Goal: Task Accomplishment & Management: Manage account settings

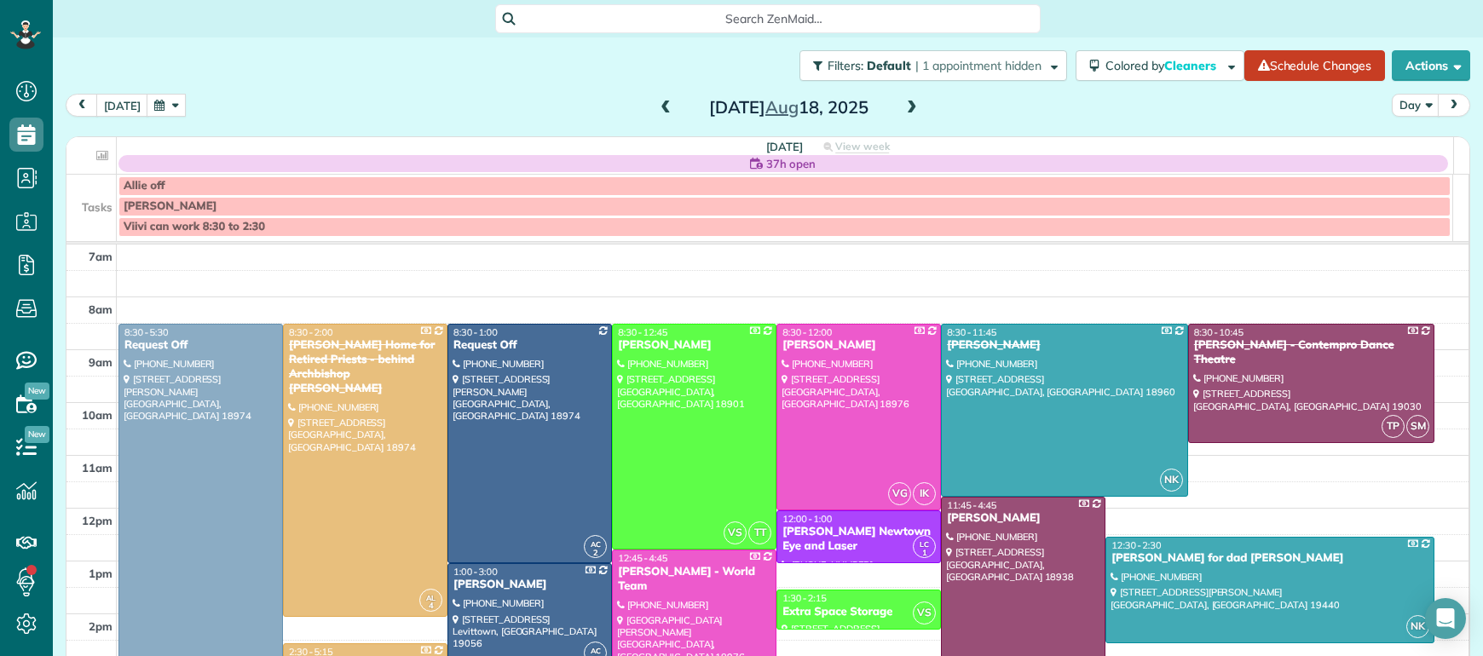
scroll to position [43, 0]
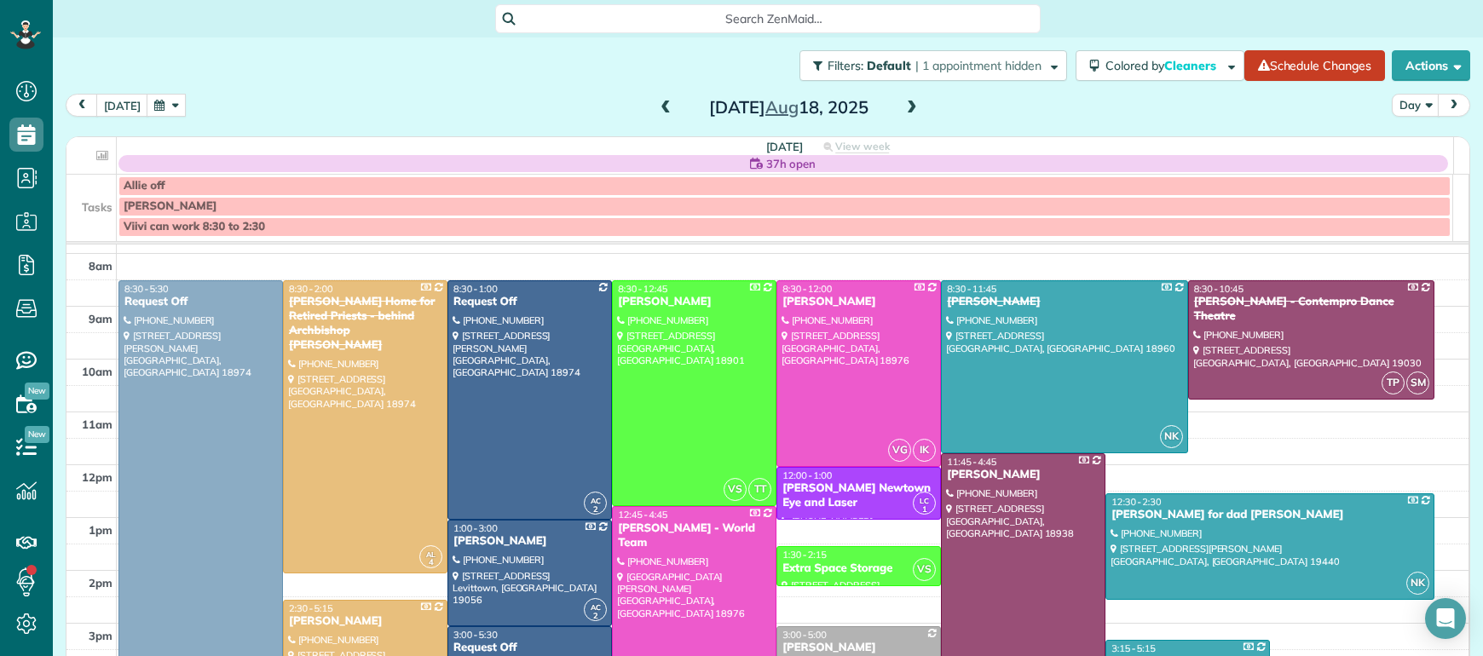
click at [656, 101] on span at bounding box center [665, 108] width 19 height 15
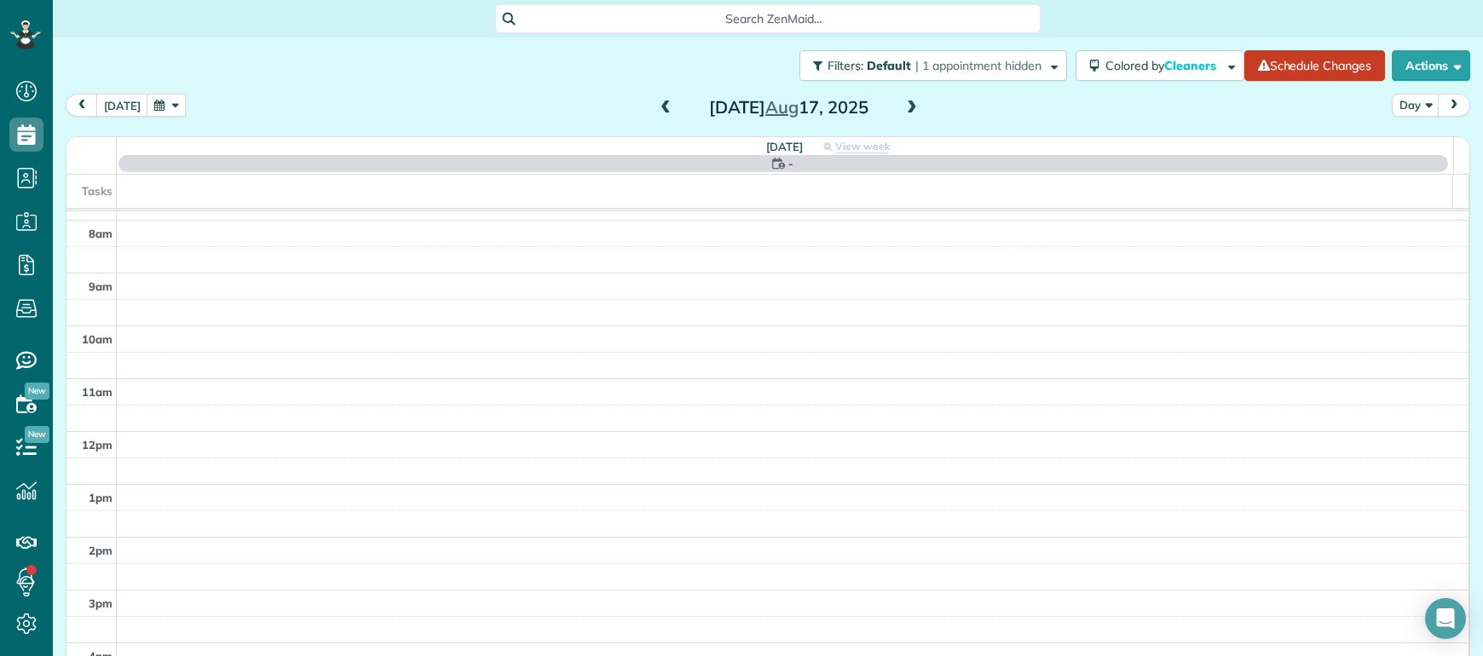
click at [656, 101] on span at bounding box center [665, 108] width 19 height 15
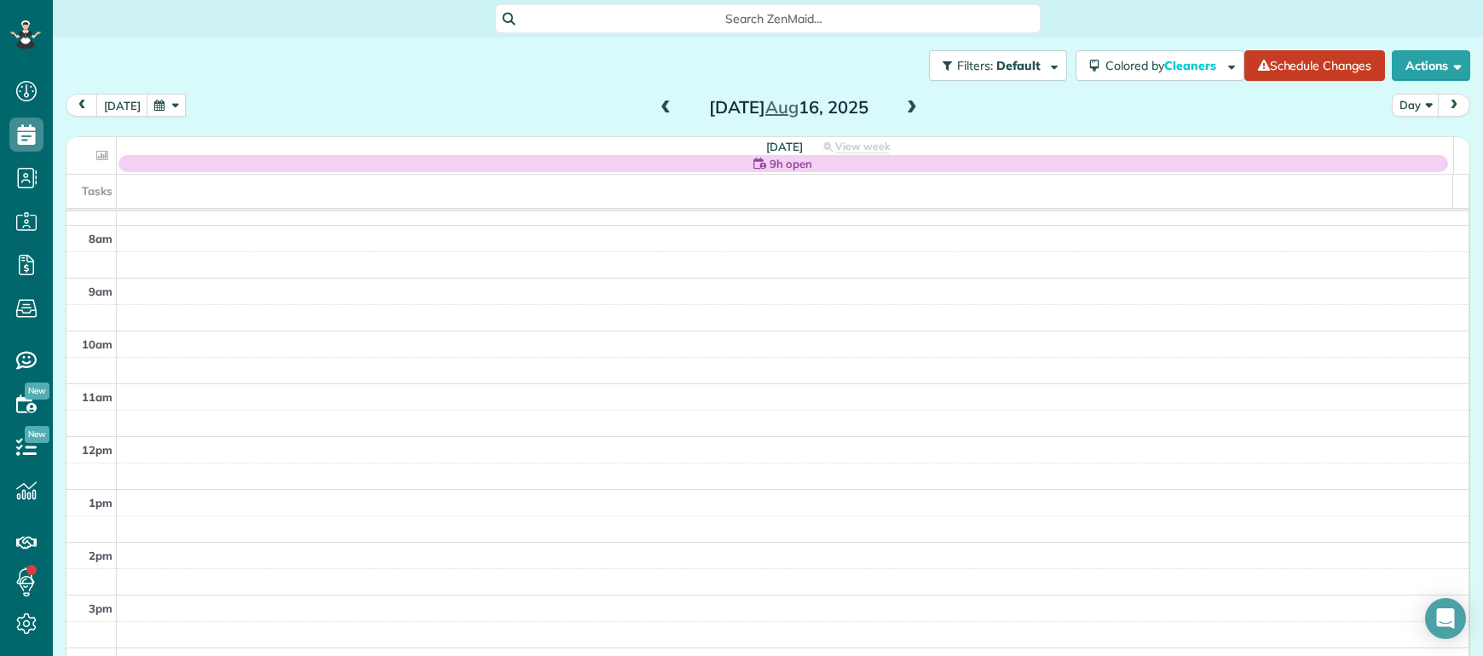
scroll to position [0, 0]
click at [656, 109] on span at bounding box center [665, 108] width 19 height 15
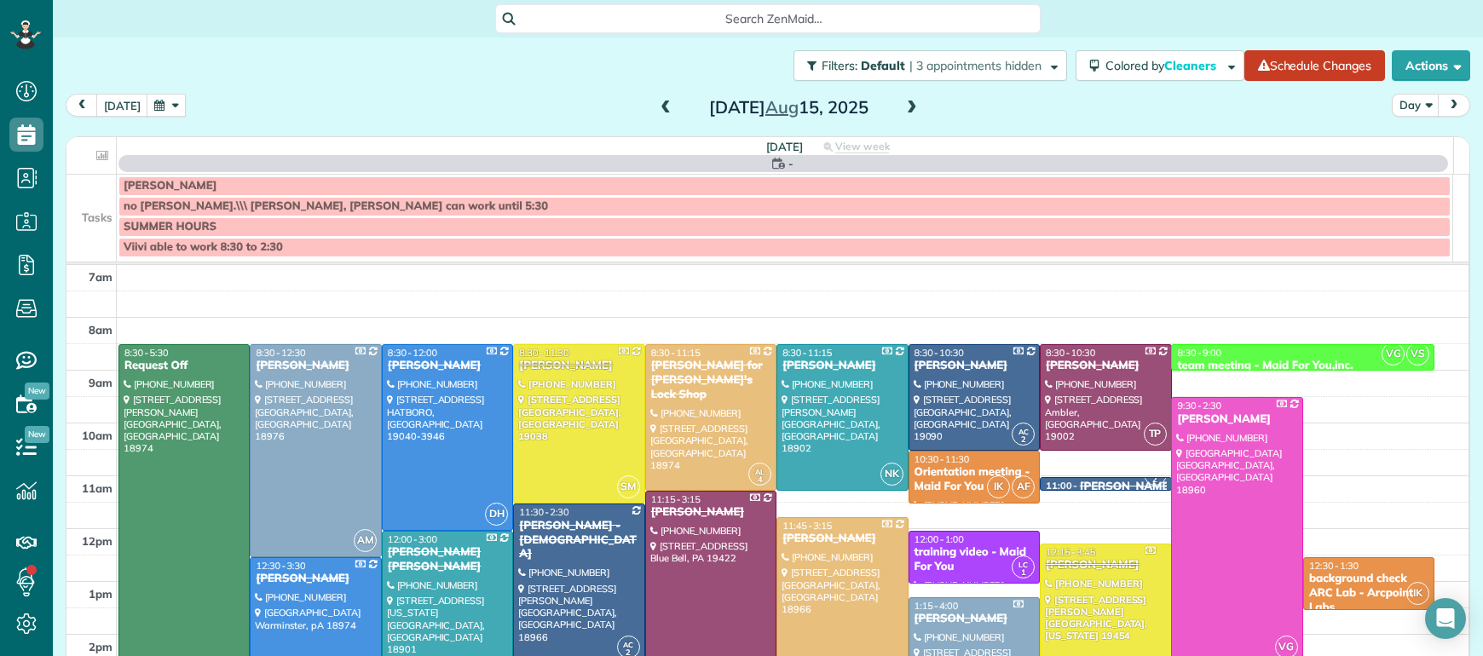
click at [902, 110] on span at bounding box center [911, 108] width 19 height 15
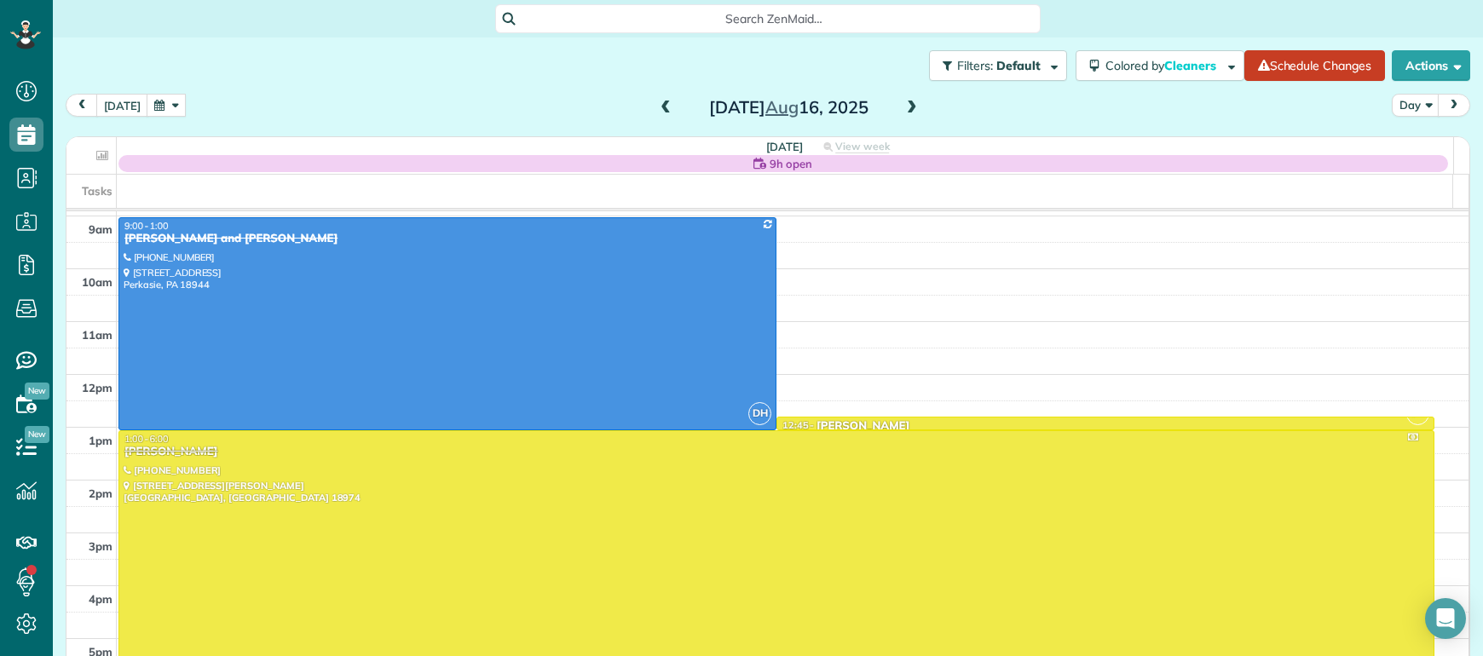
scroll to position [112, 0]
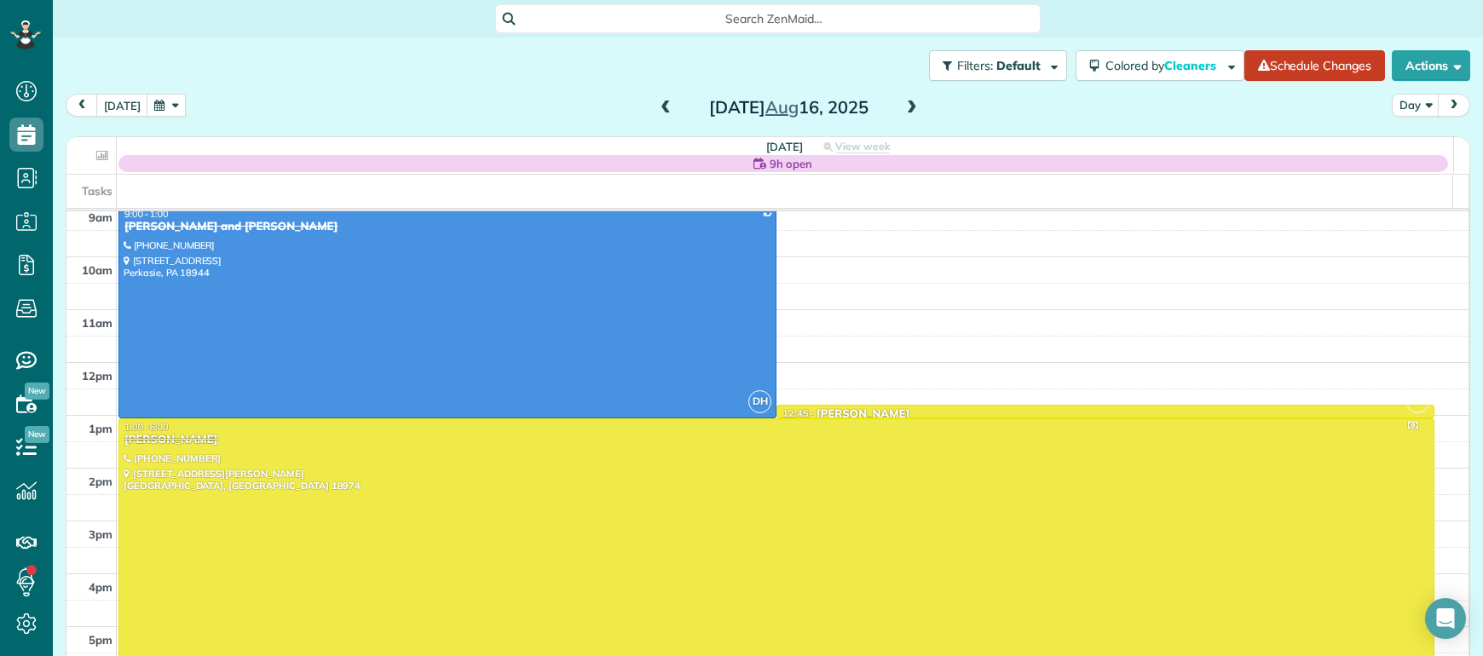
click at [902, 104] on span at bounding box center [911, 108] width 19 height 15
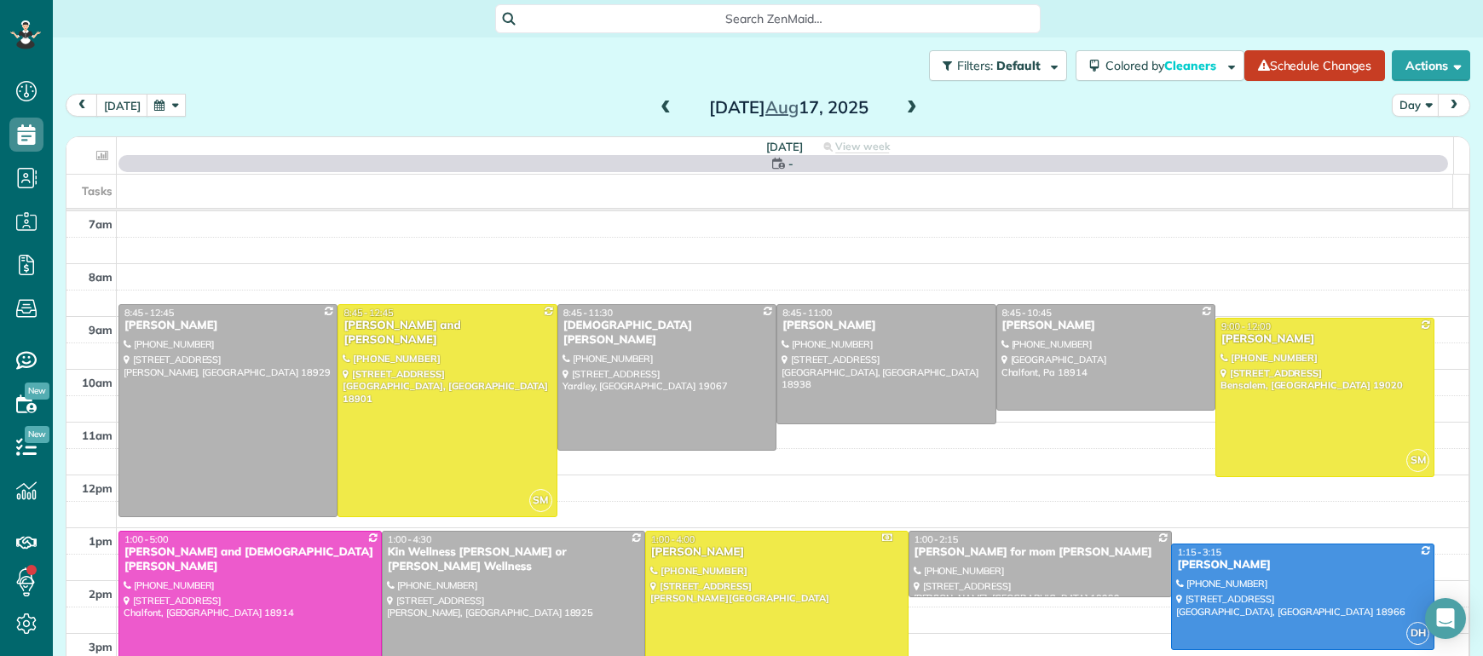
click at [902, 103] on span at bounding box center [911, 108] width 19 height 15
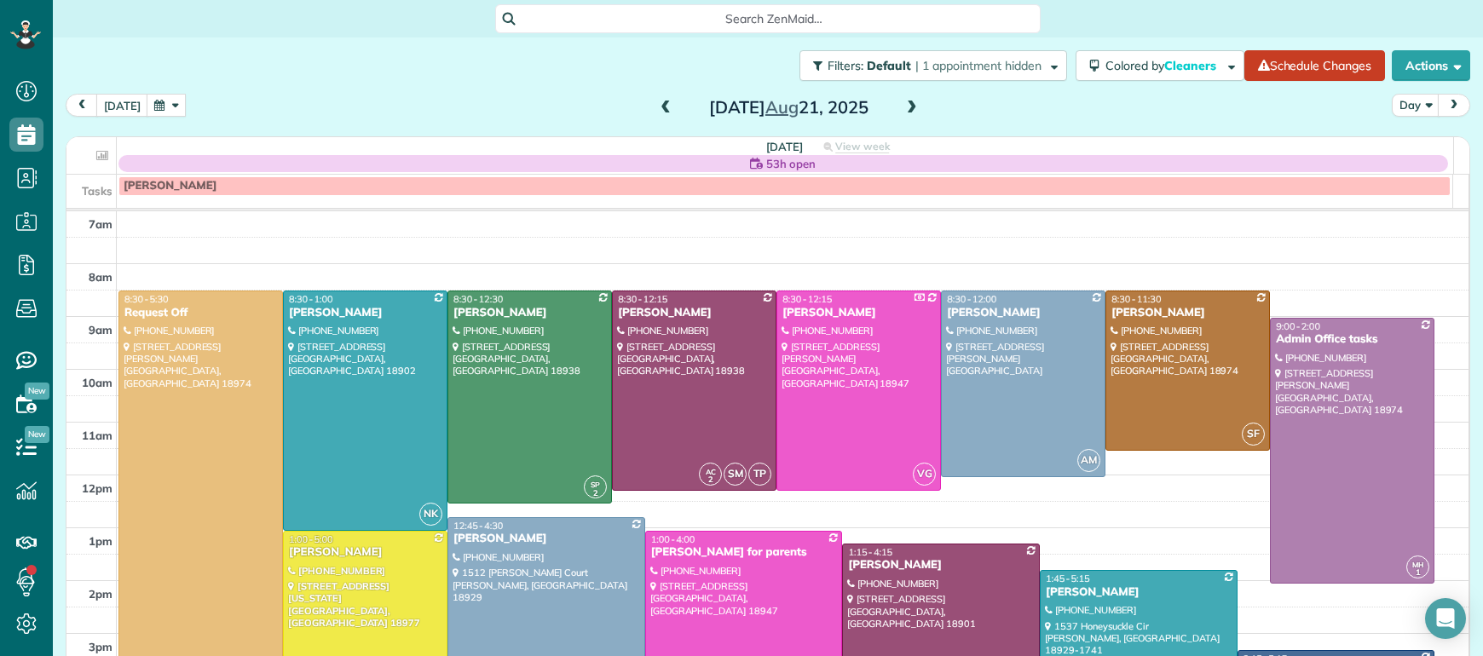
click at [902, 104] on span at bounding box center [911, 108] width 19 height 15
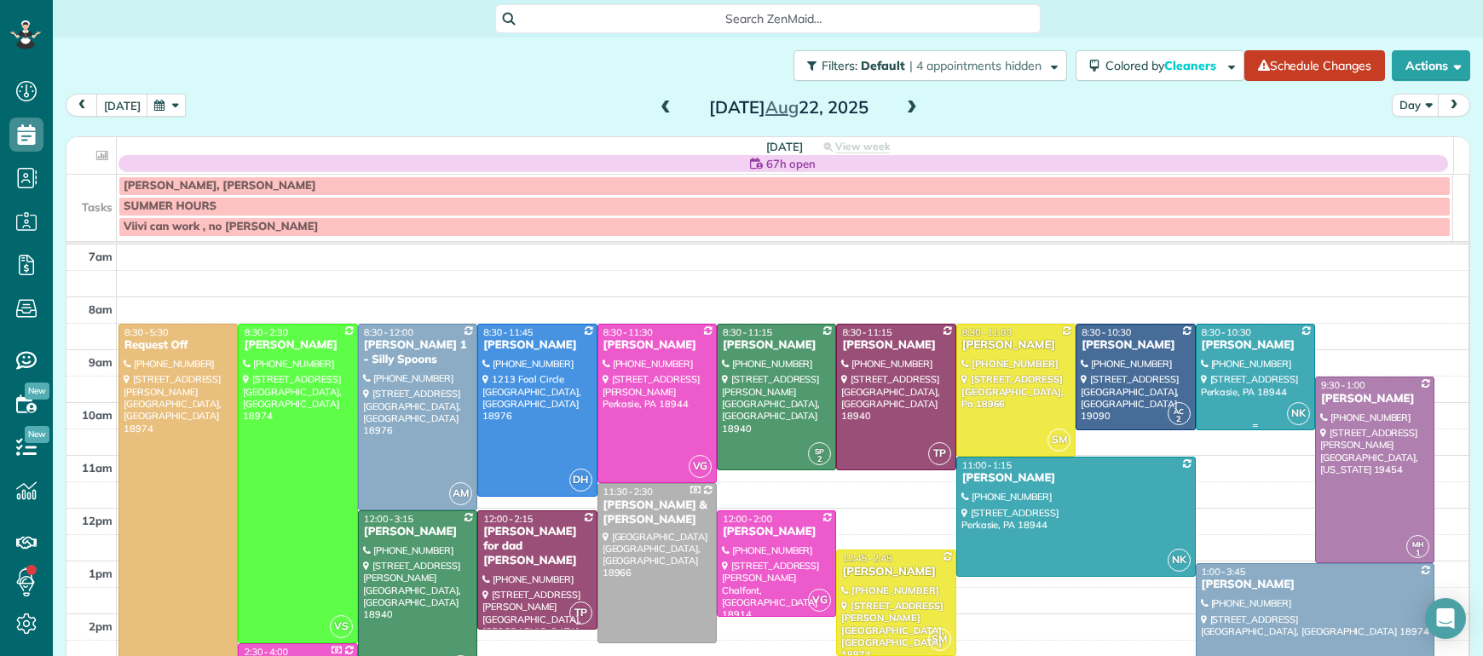
click at [1201, 348] on div "Joyce Jenkin" at bounding box center [1255, 345] width 109 height 14
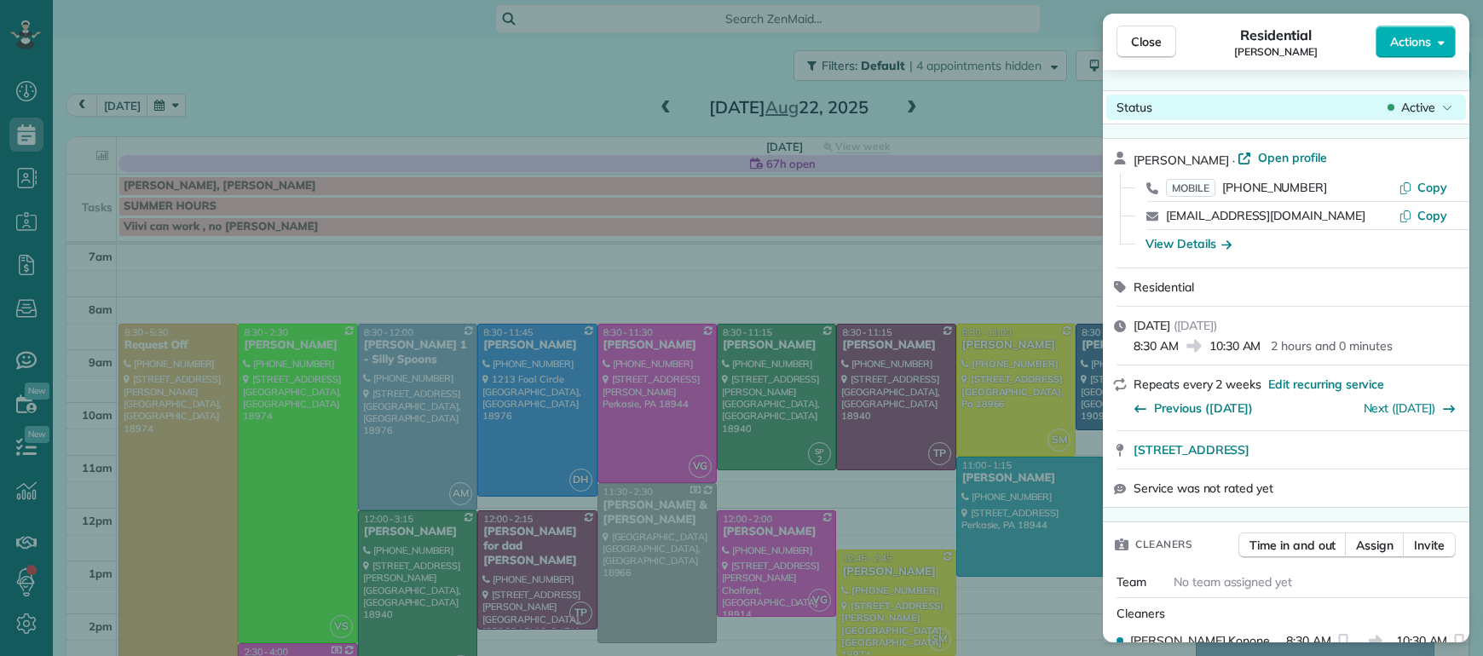
click at [1421, 110] on span "Active" at bounding box center [1418, 107] width 34 height 17
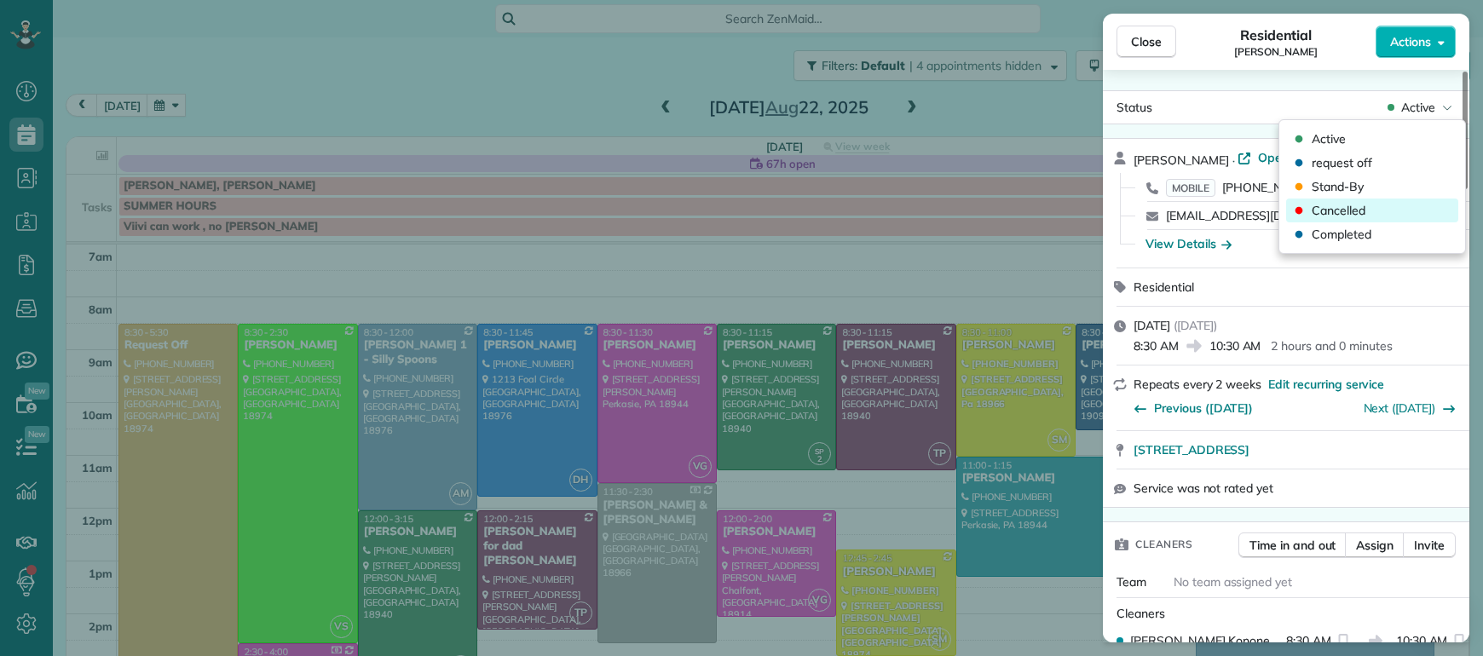
click at [1391, 210] on div "Cancelled" at bounding box center [1372, 211] width 172 height 24
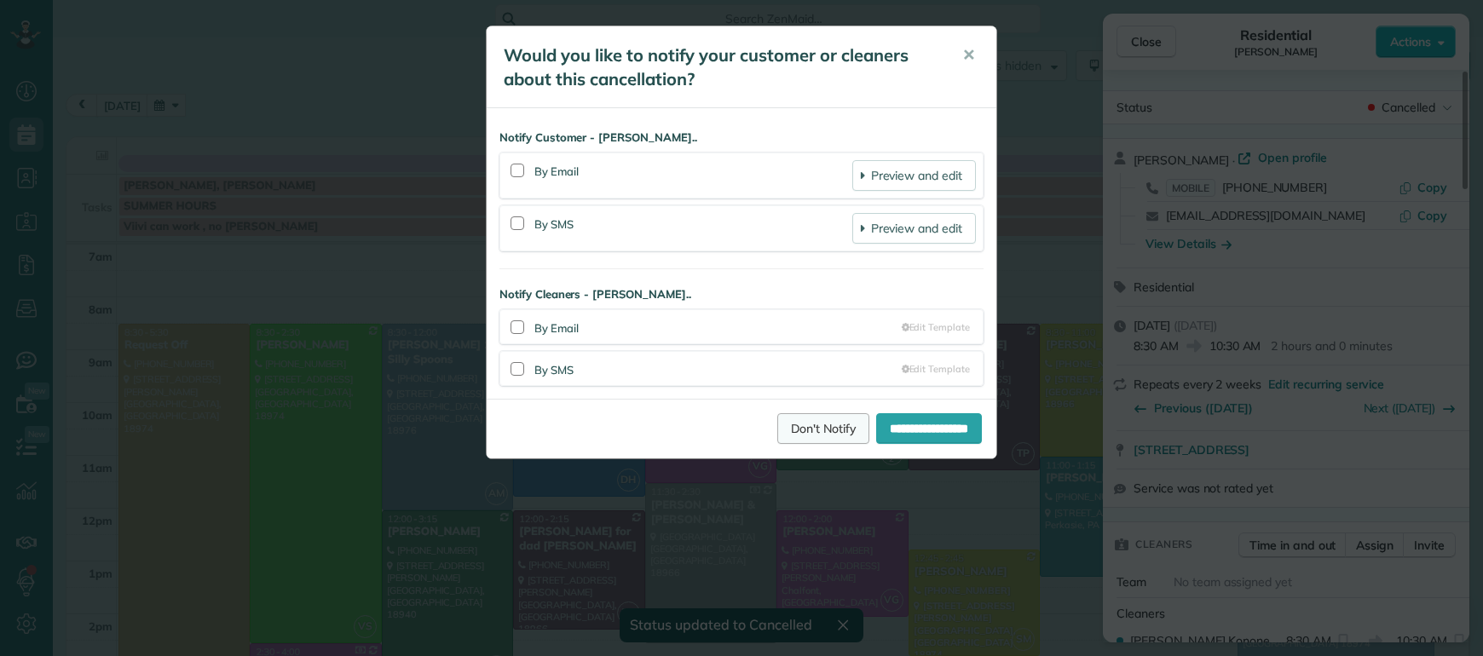
click at [807, 440] on link "Don't Notify" at bounding box center [823, 428] width 92 height 31
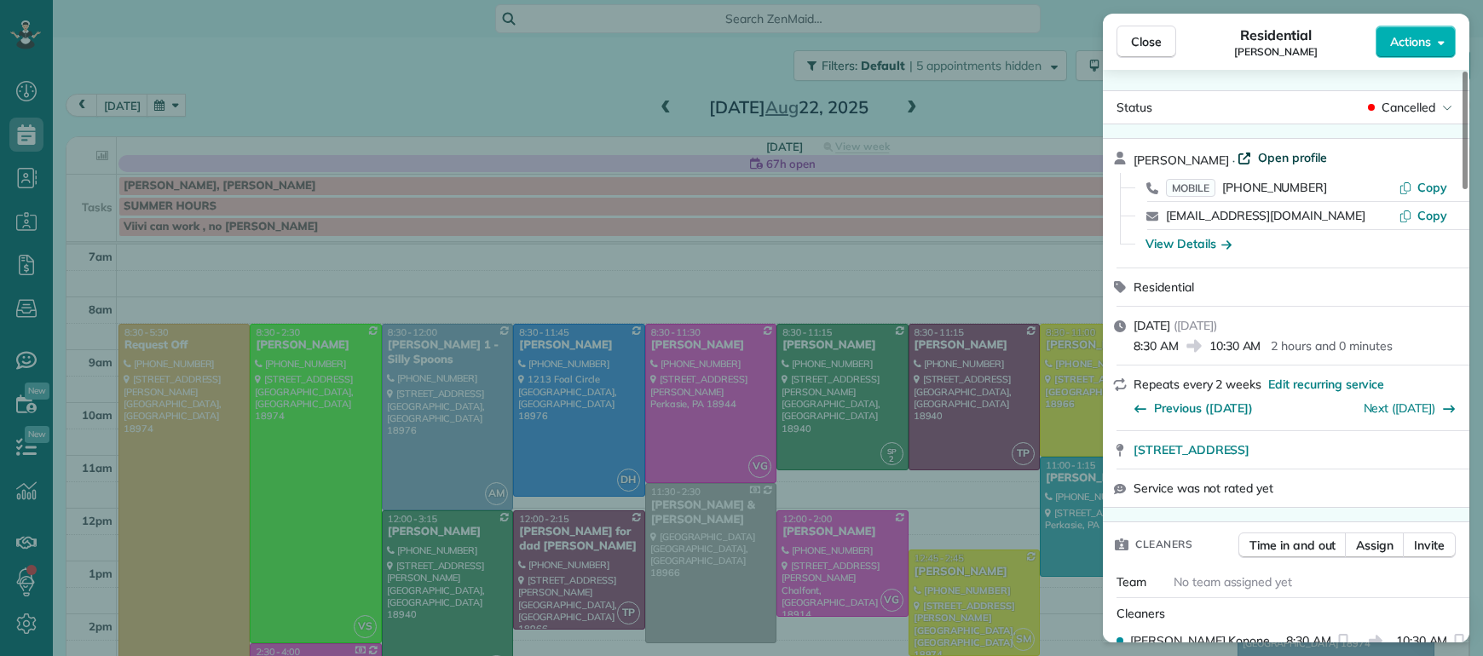
click at [1270, 156] on span "Open profile" at bounding box center [1292, 157] width 69 height 17
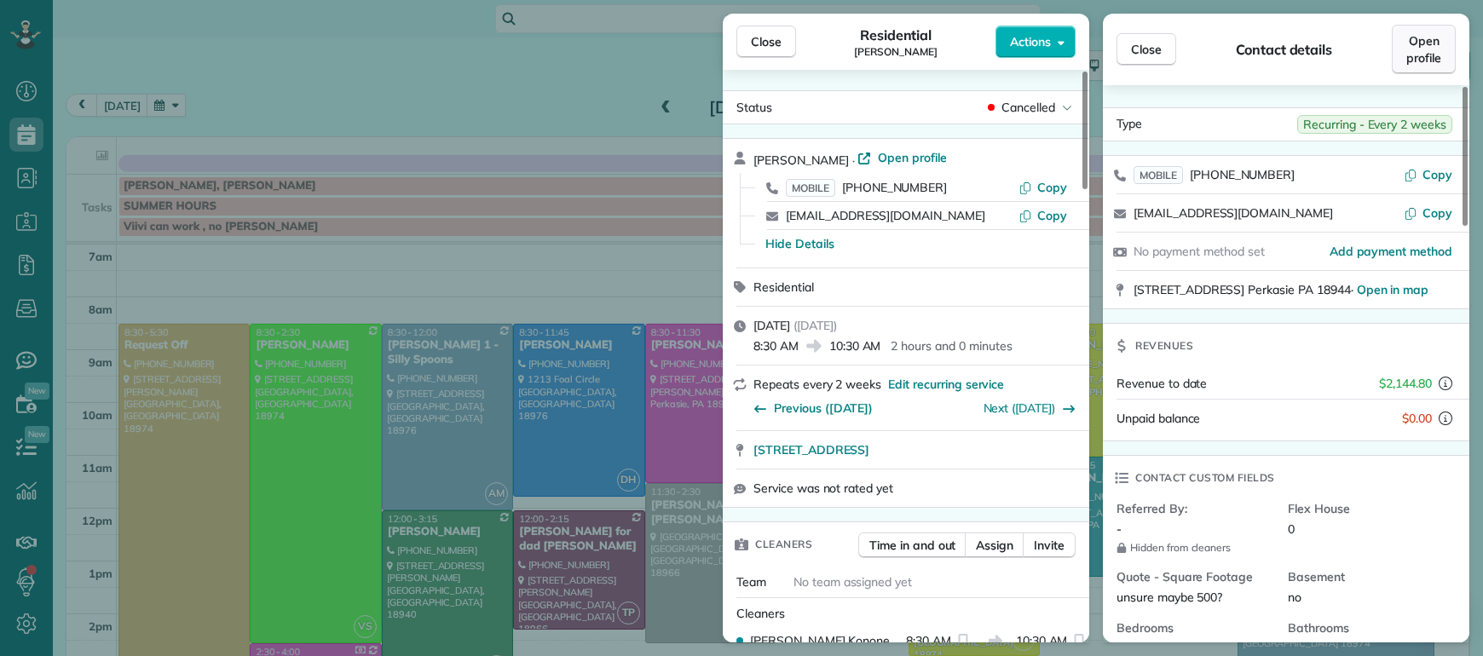
click at [1431, 54] on span "Open profile" at bounding box center [1423, 49] width 35 height 34
click at [1429, 53] on span "Open profile" at bounding box center [1423, 49] width 35 height 34
click at [766, 50] on button "Close" at bounding box center [766, 42] width 60 height 32
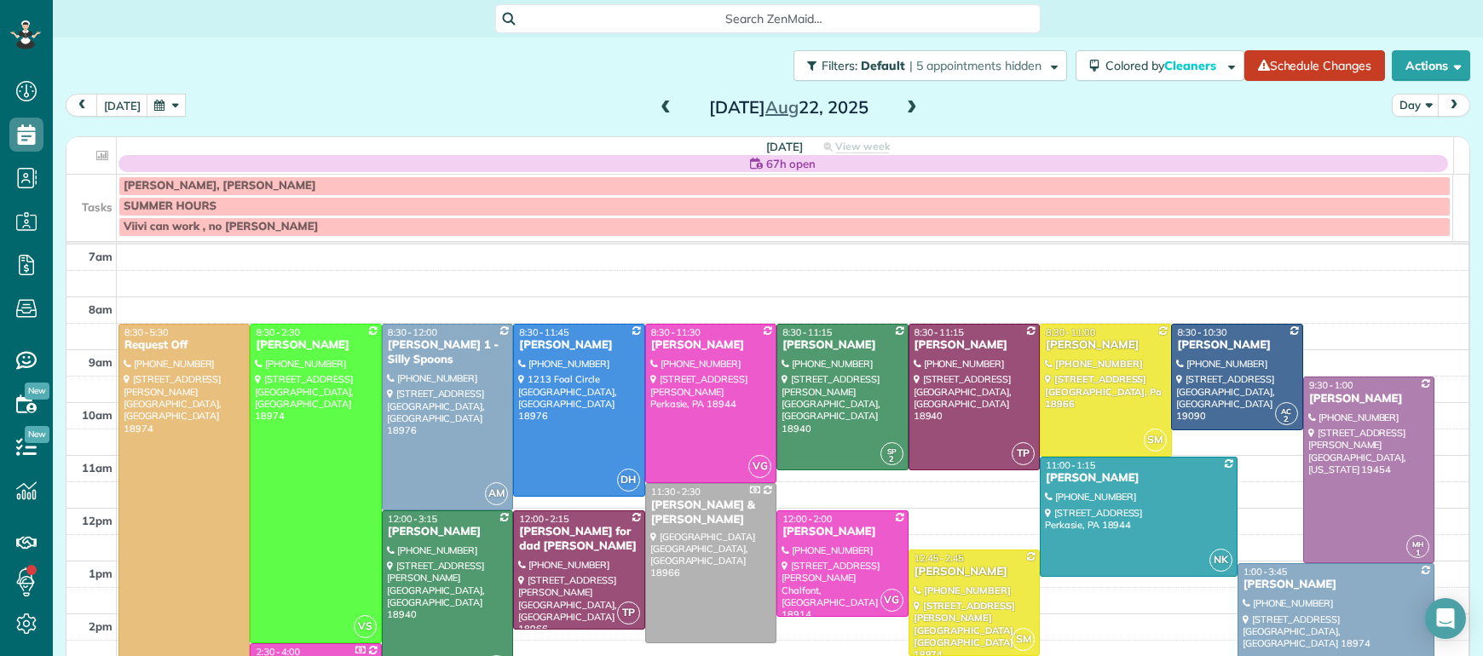
click at [656, 109] on span at bounding box center [665, 108] width 19 height 15
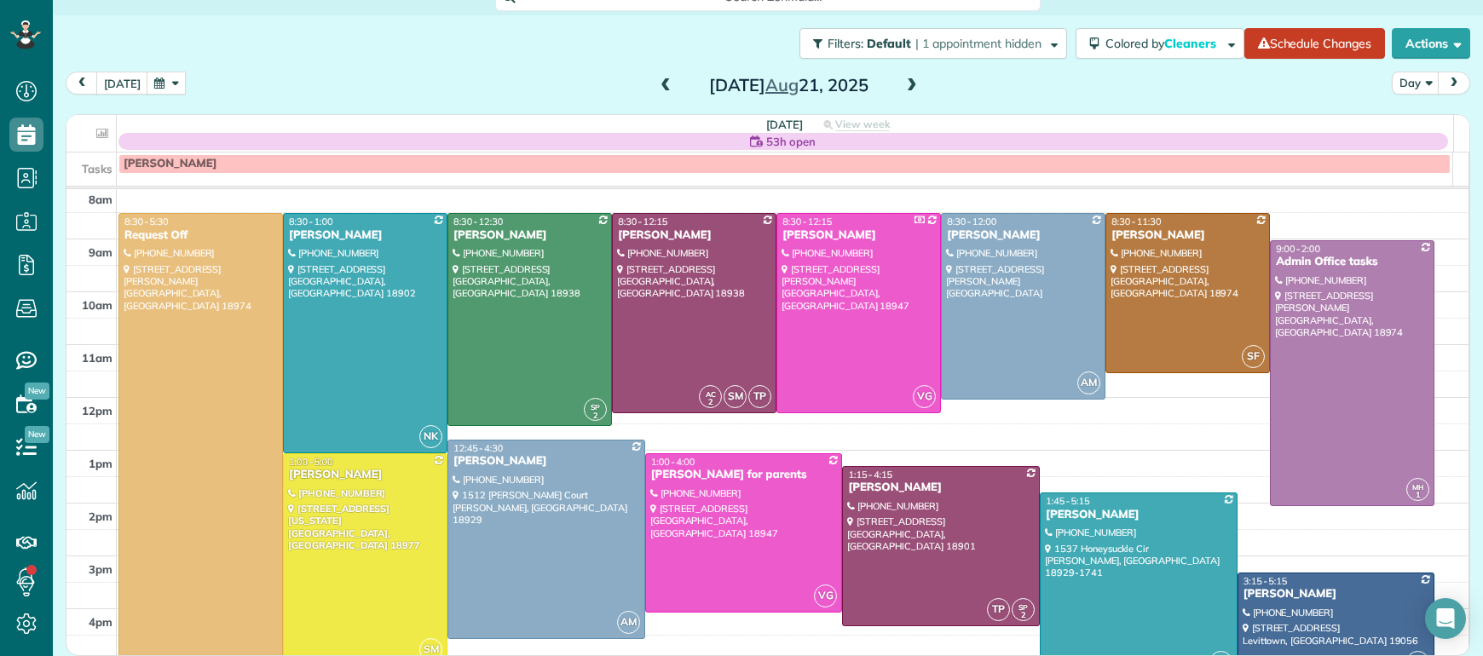
scroll to position [54, 0]
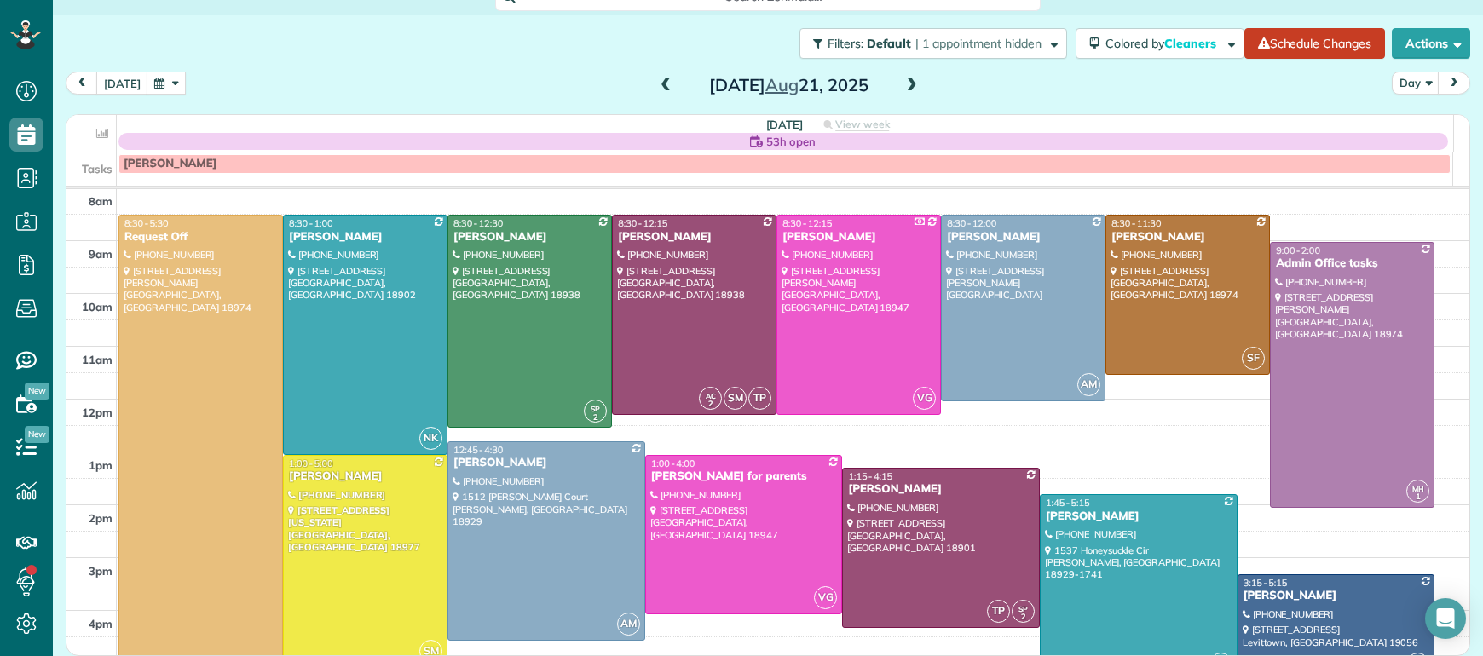
click at [659, 81] on span at bounding box center [665, 85] width 19 height 15
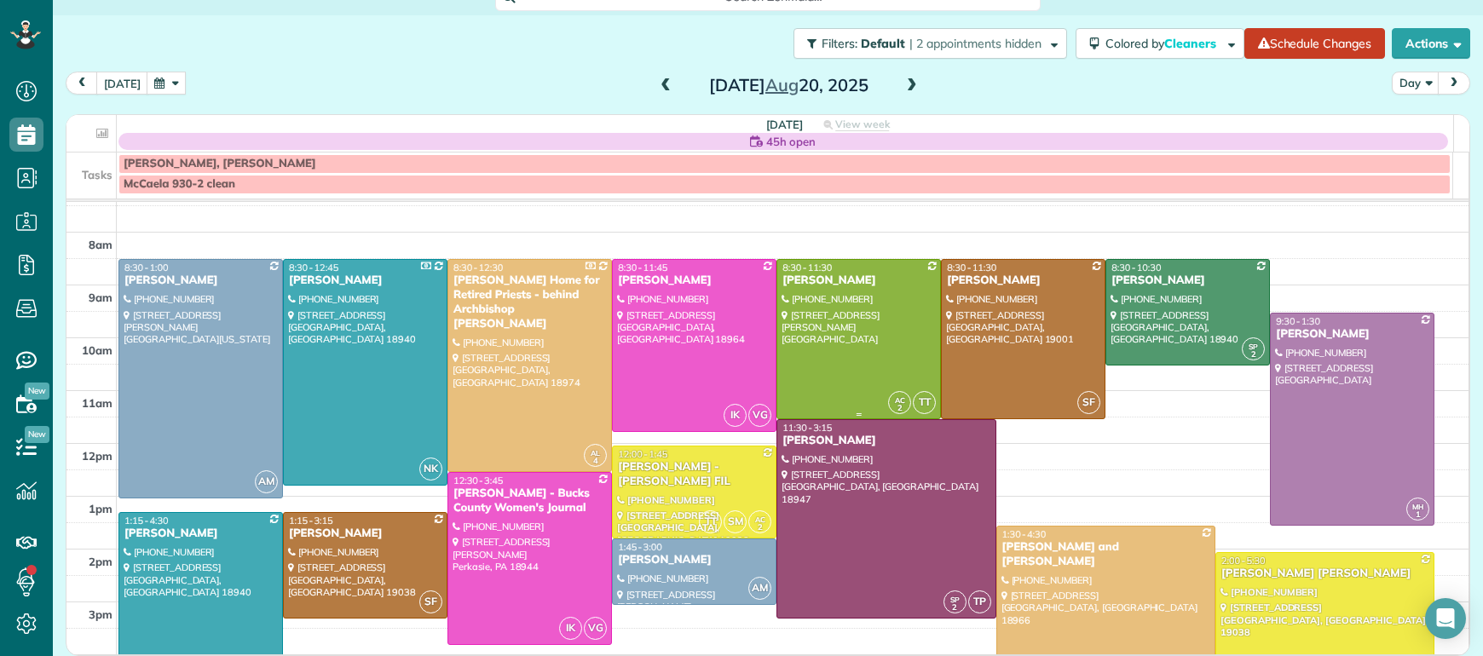
scroll to position [23, 0]
click at [662, 560] on div "Inga Buccella" at bounding box center [694, 559] width 154 height 14
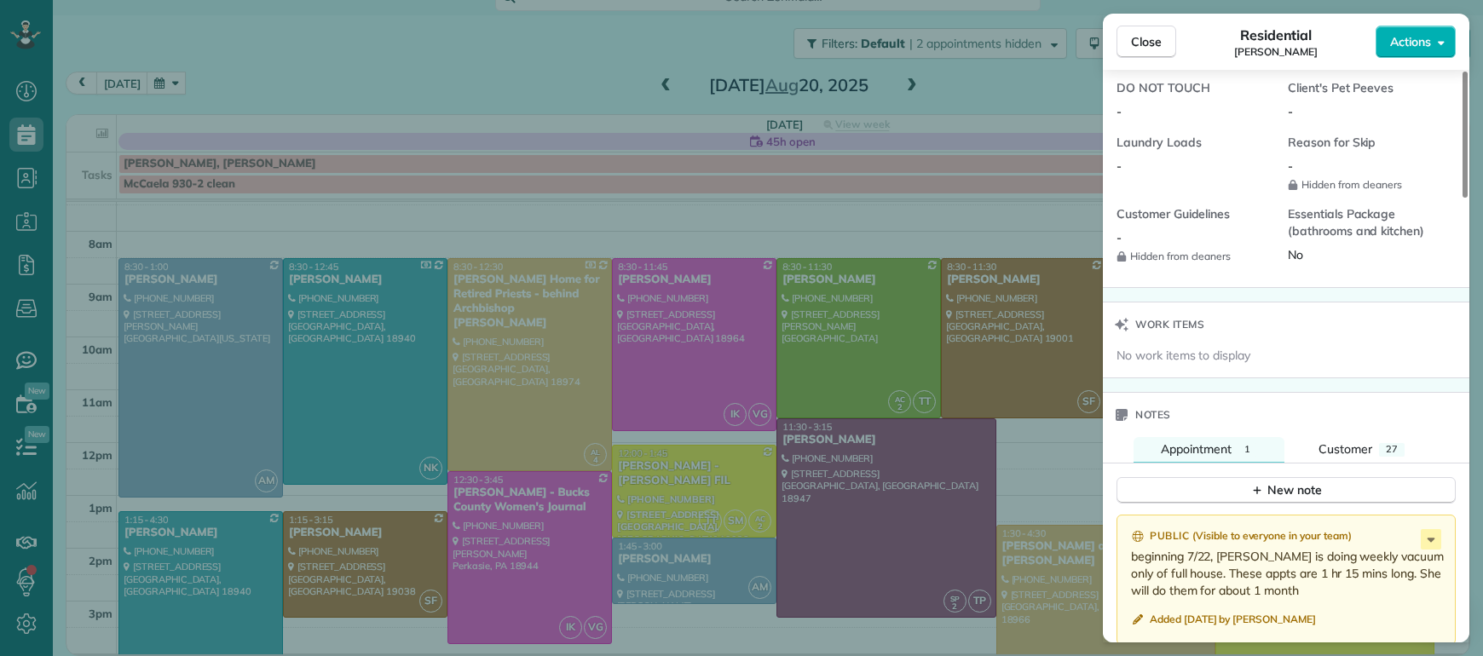
scroll to position [1621, 0]
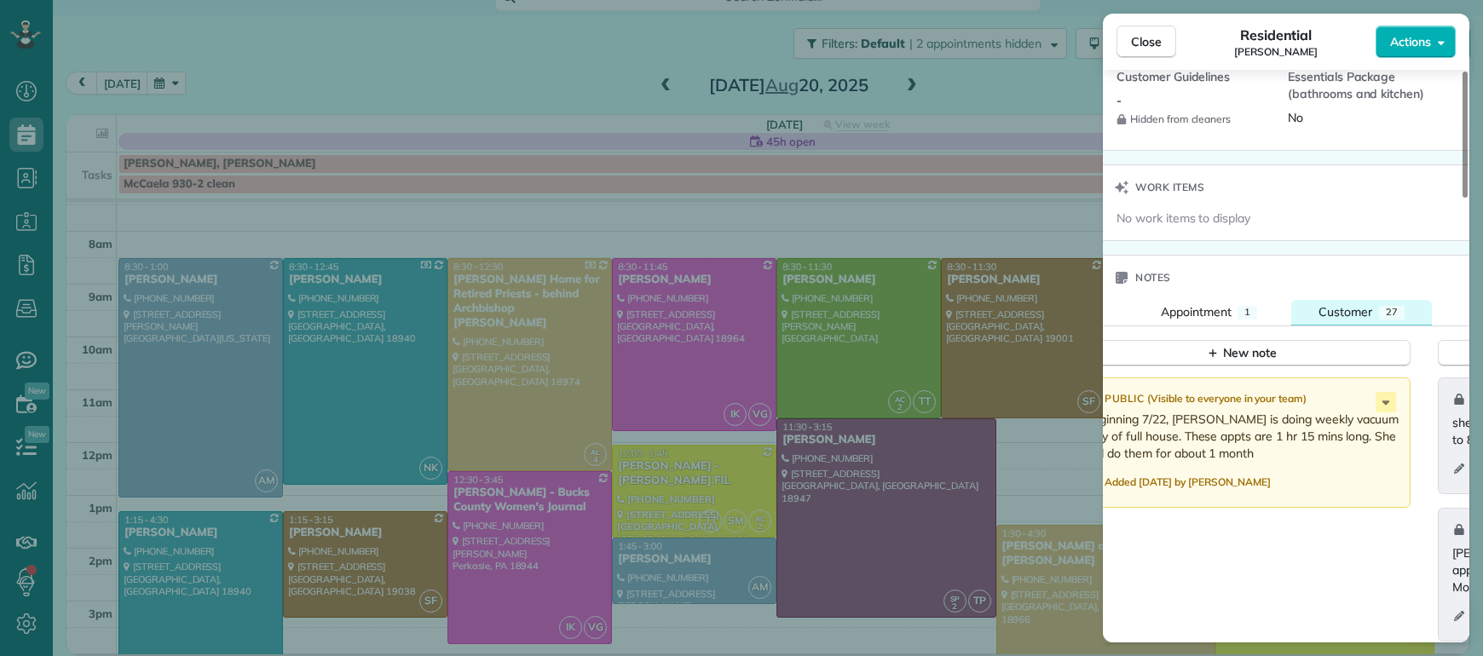
click at [1335, 320] on span "Customer" at bounding box center [1345, 311] width 54 height 15
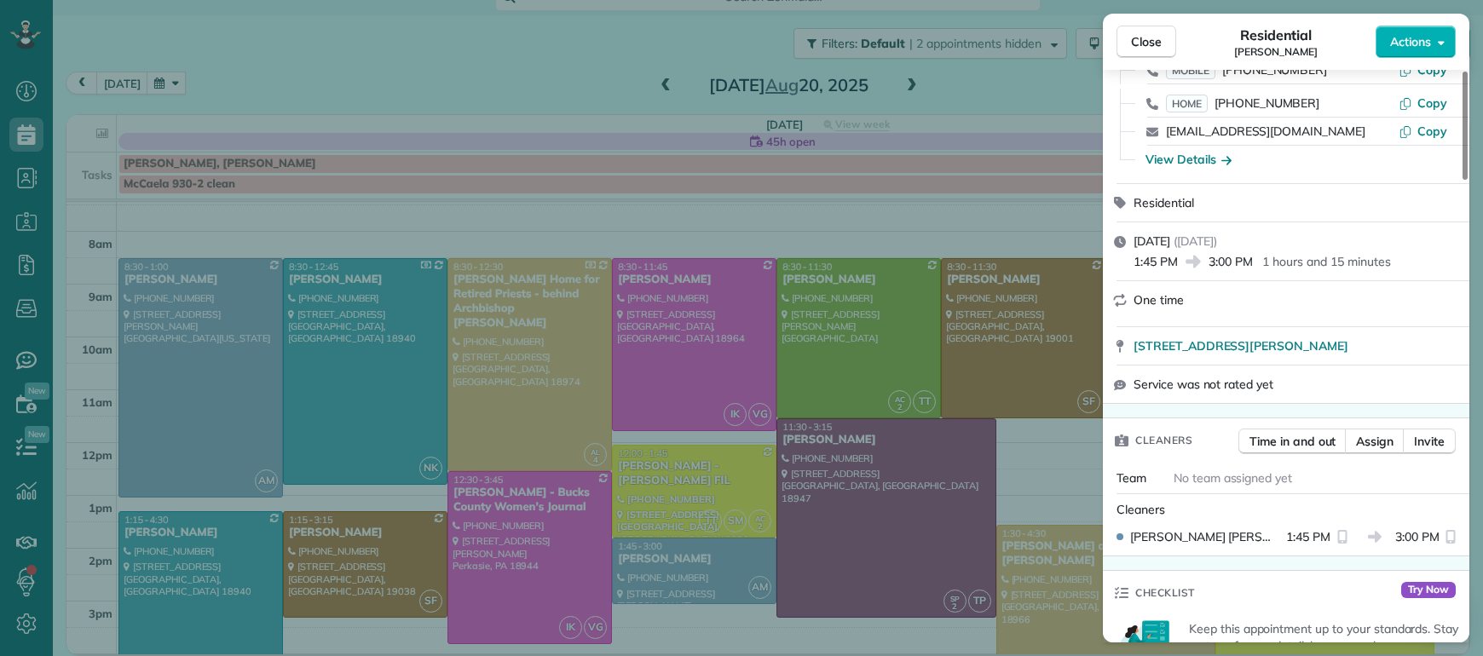
scroll to position [0, 0]
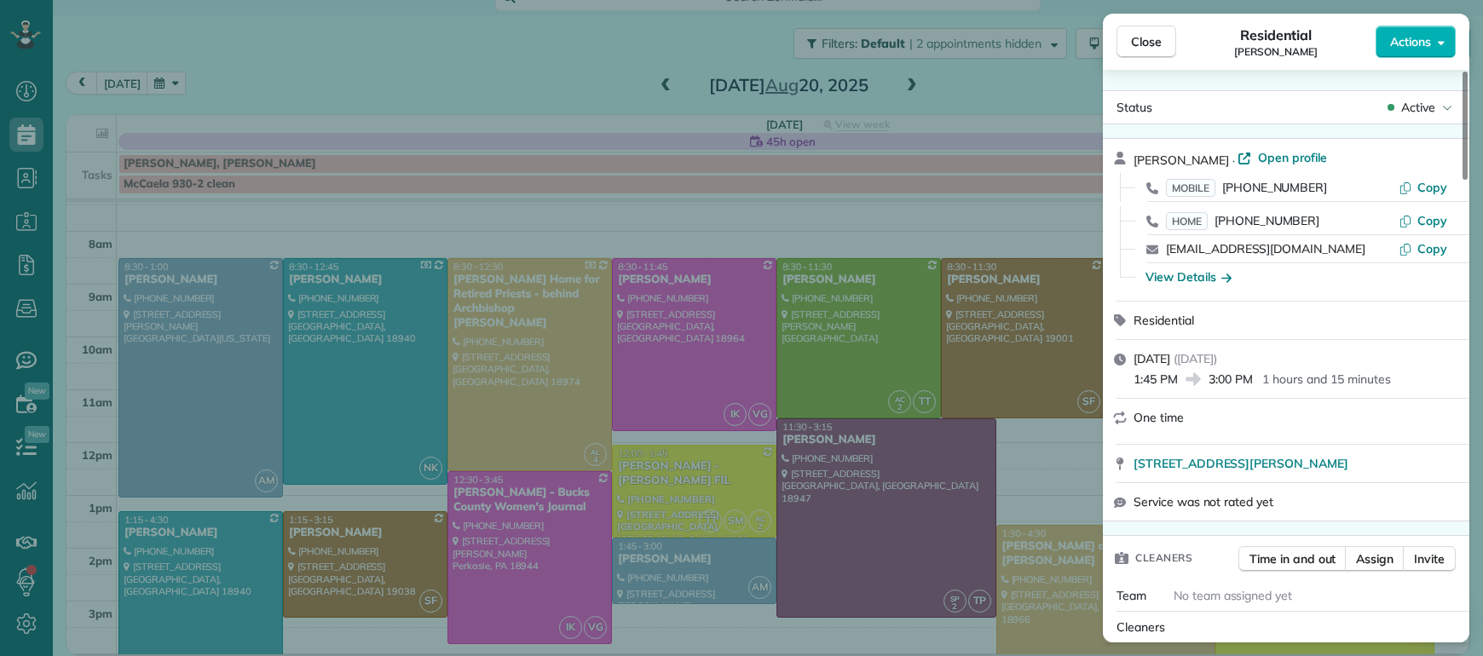
drag, startPoint x: 1149, startPoint y: 49, endPoint x: 1249, endPoint y: 359, distance: 325.2
click at [1149, 49] on span "Close" at bounding box center [1146, 41] width 31 height 17
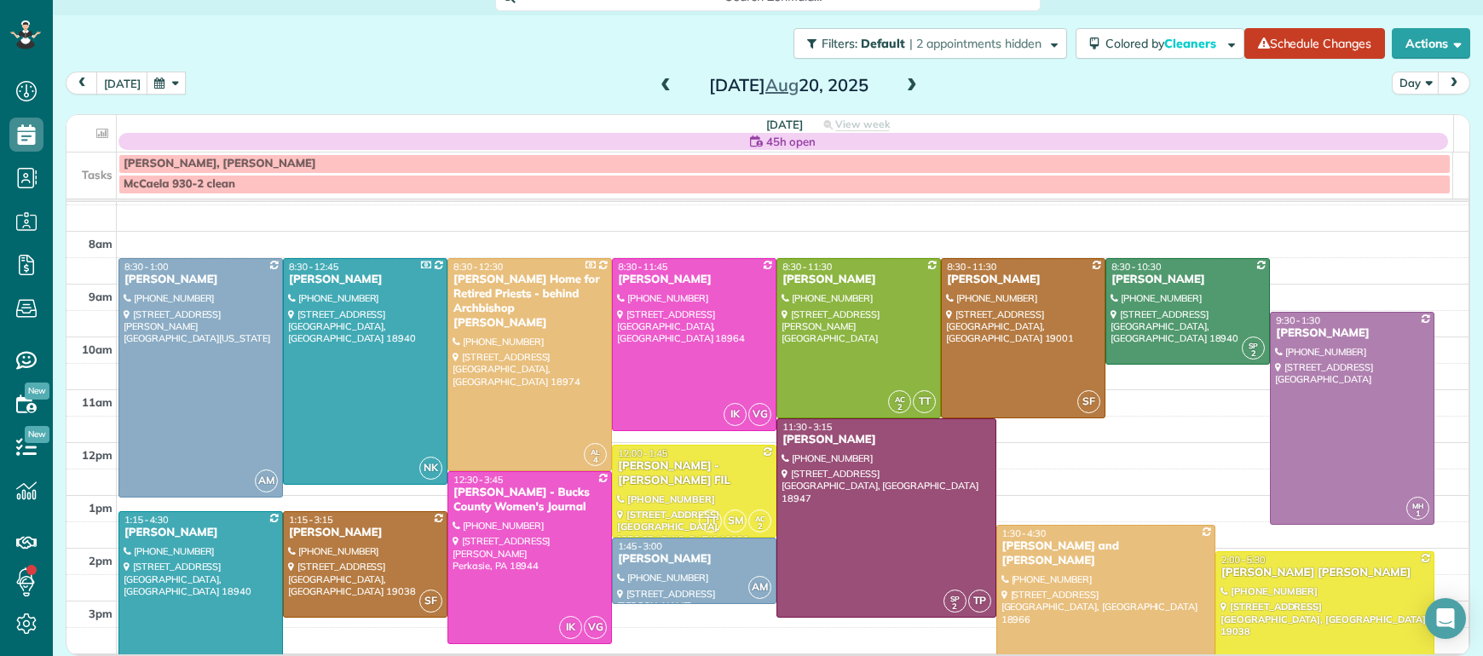
click at [656, 86] on span at bounding box center [665, 85] width 19 height 15
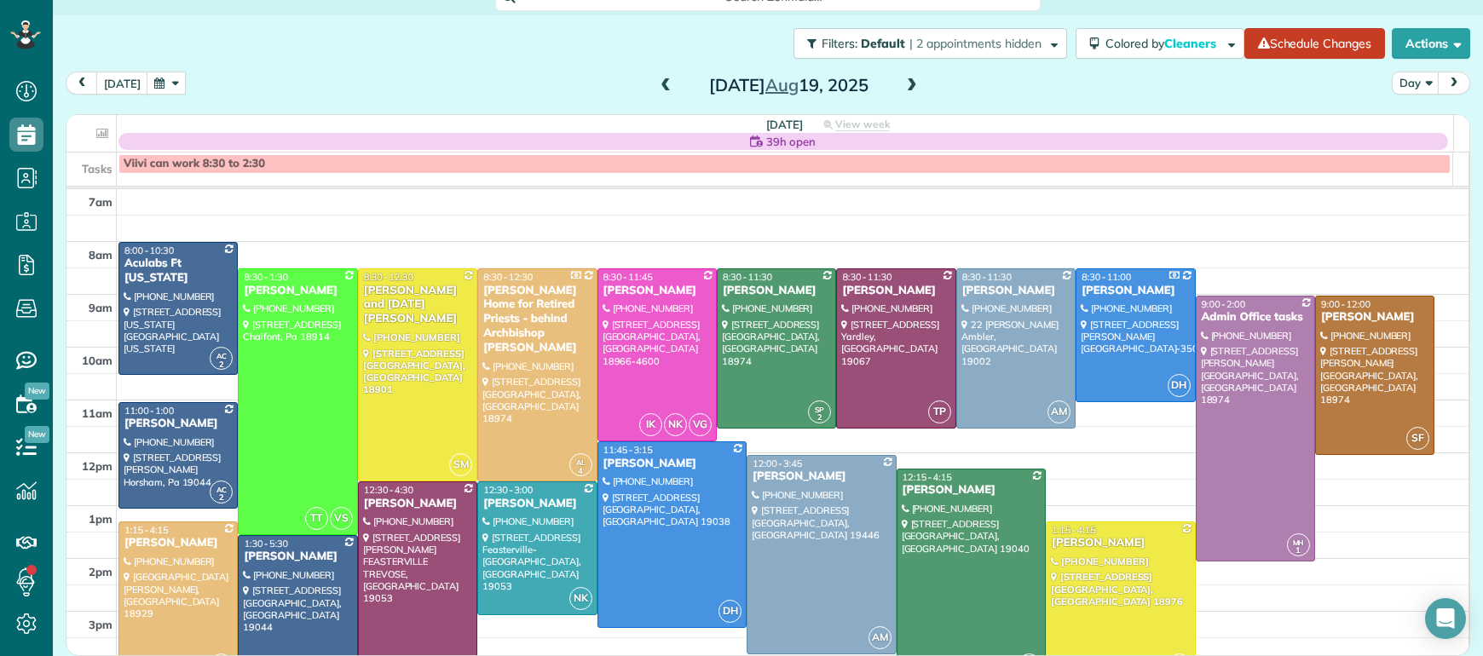
click at [656, 85] on span at bounding box center [665, 85] width 19 height 15
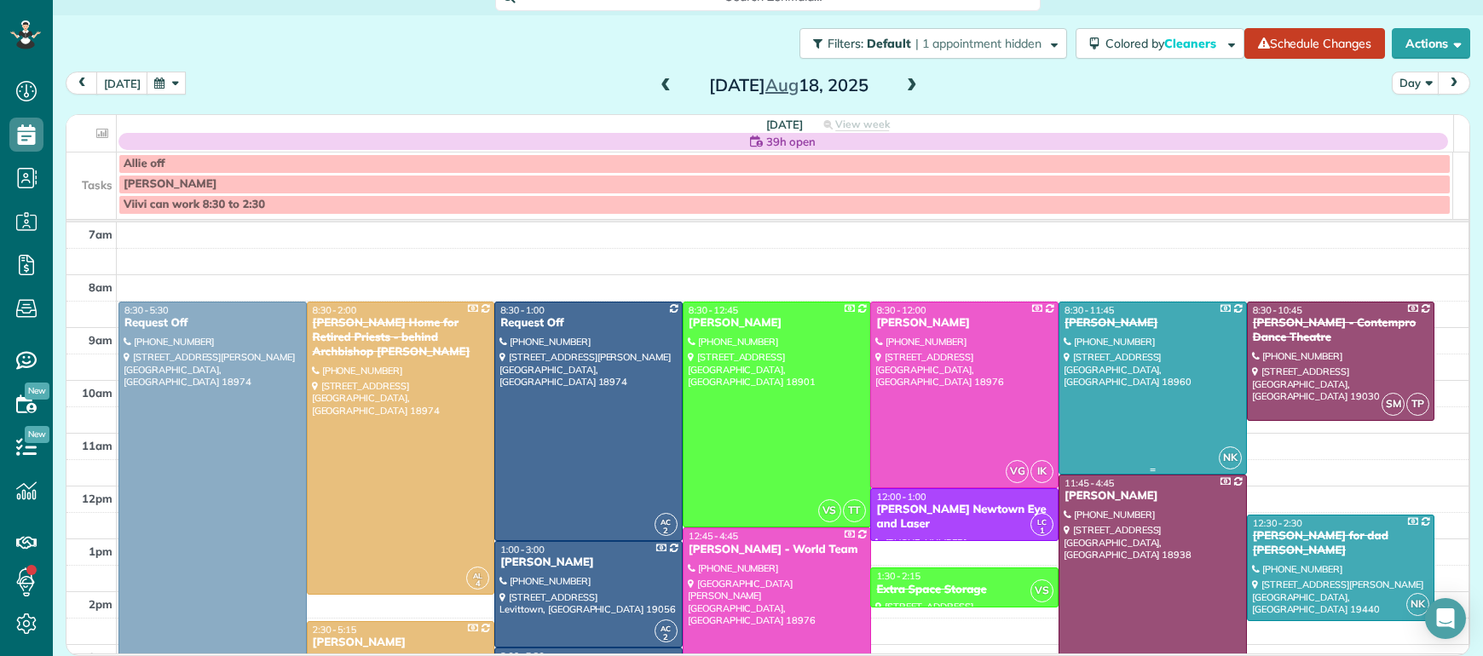
click at [1091, 316] on span "8:30 - 11:45" at bounding box center [1088, 310] width 49 height 12
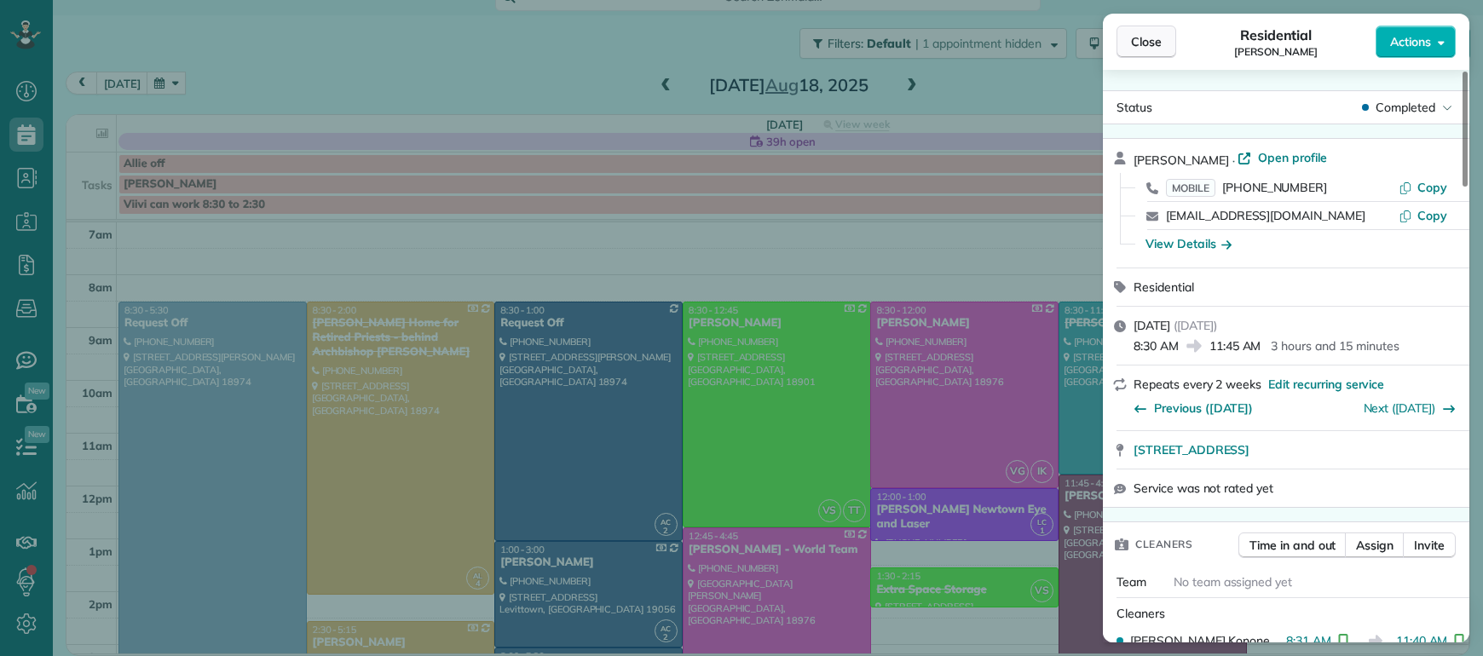
click at [1152, 37] on span "Close" at bounding box center [1146, 41] width 31 height 17
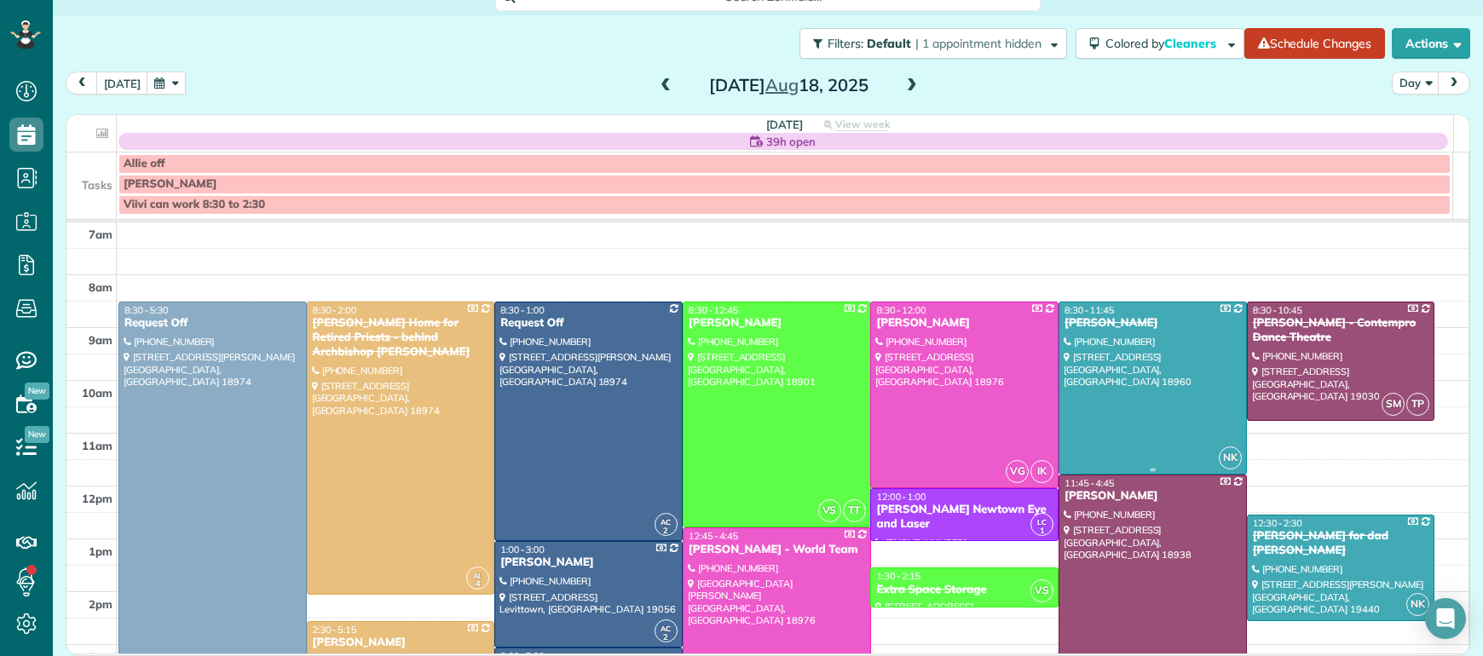
click at [1063, 321] on div "Lynn Kershaw" at bounding box center [1152, 323] width 178 height 14
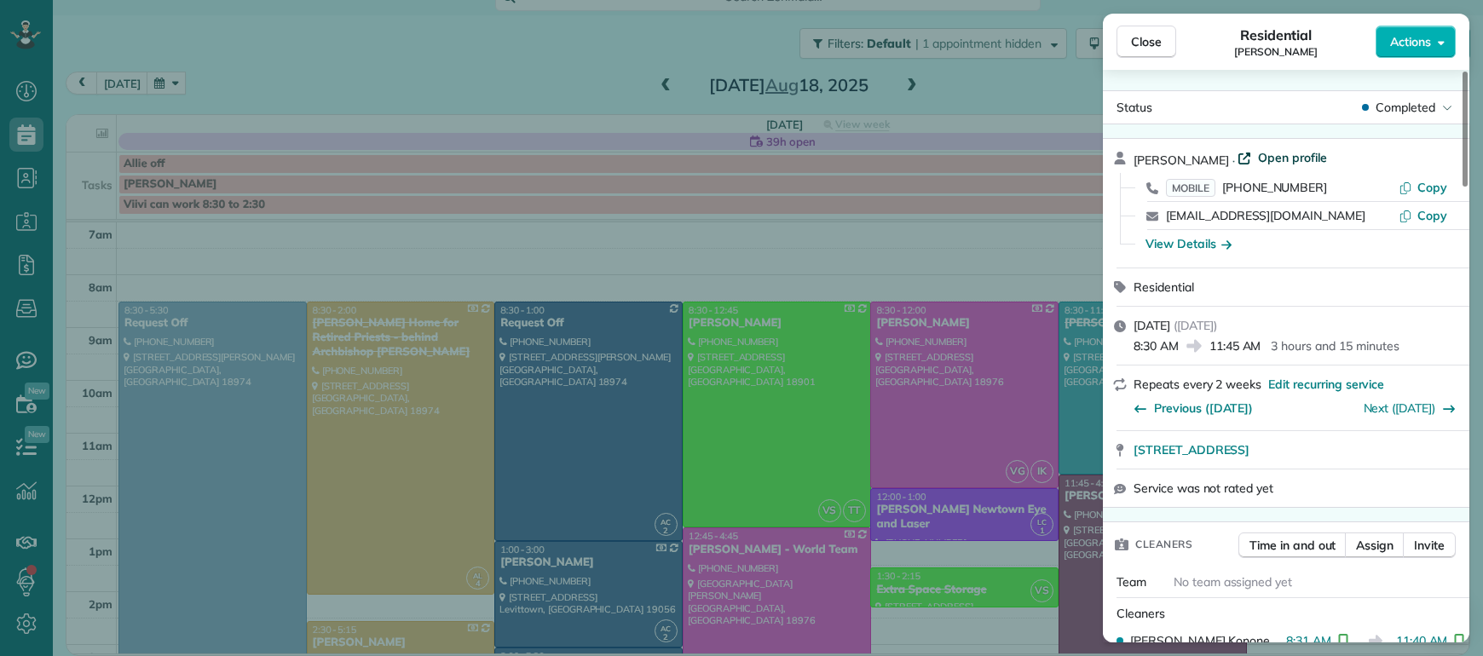
click at [1264, 157] on span "Open profile" at bounding box center [1292, 157] width 69 height 17
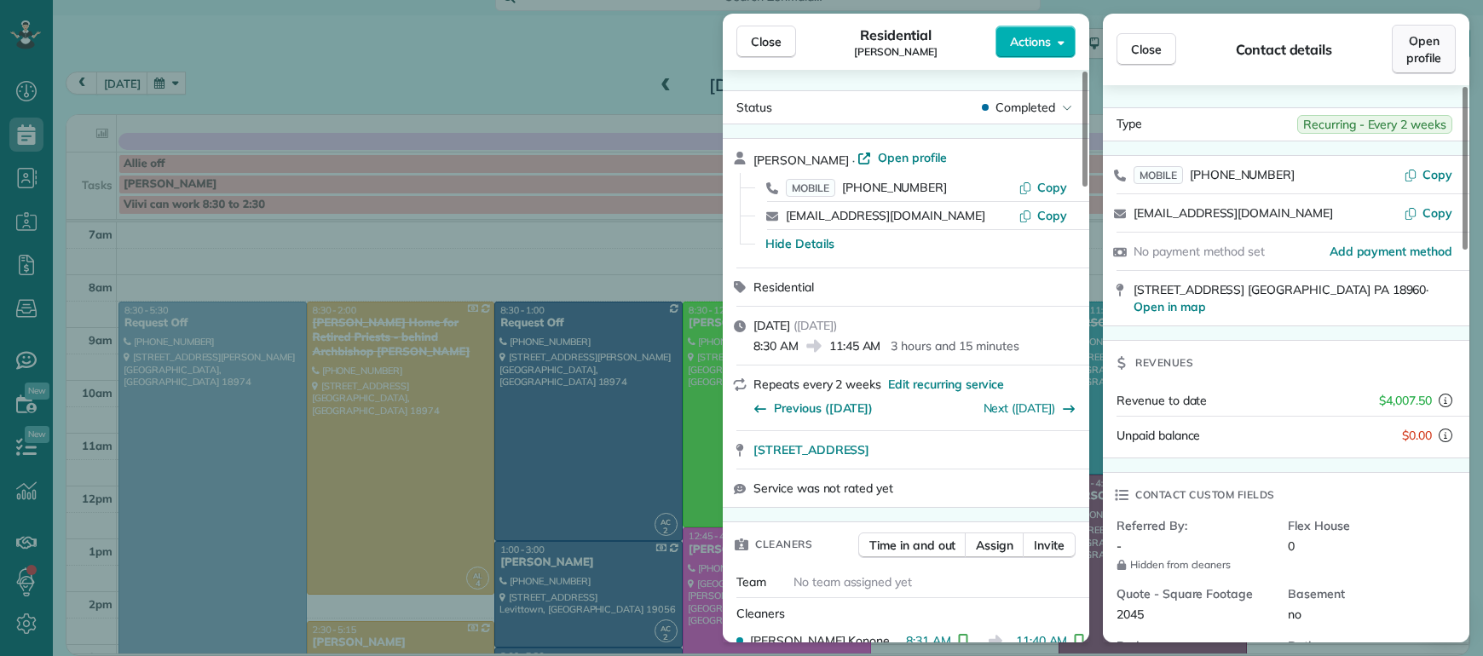
click at [1413, 46] on span "Open profile" at bounding box center [1423, 49] width 35 height 34
click at [771, 46] on span "Close" at bounding box center [766, 41] width 31 height 17
click at [353, 338] on div "Close Residential Lynn Kershaw Actions Status Completed Lynn Kershaw · Open pro…" at bounding box center [741, 328] width 1483 height 656
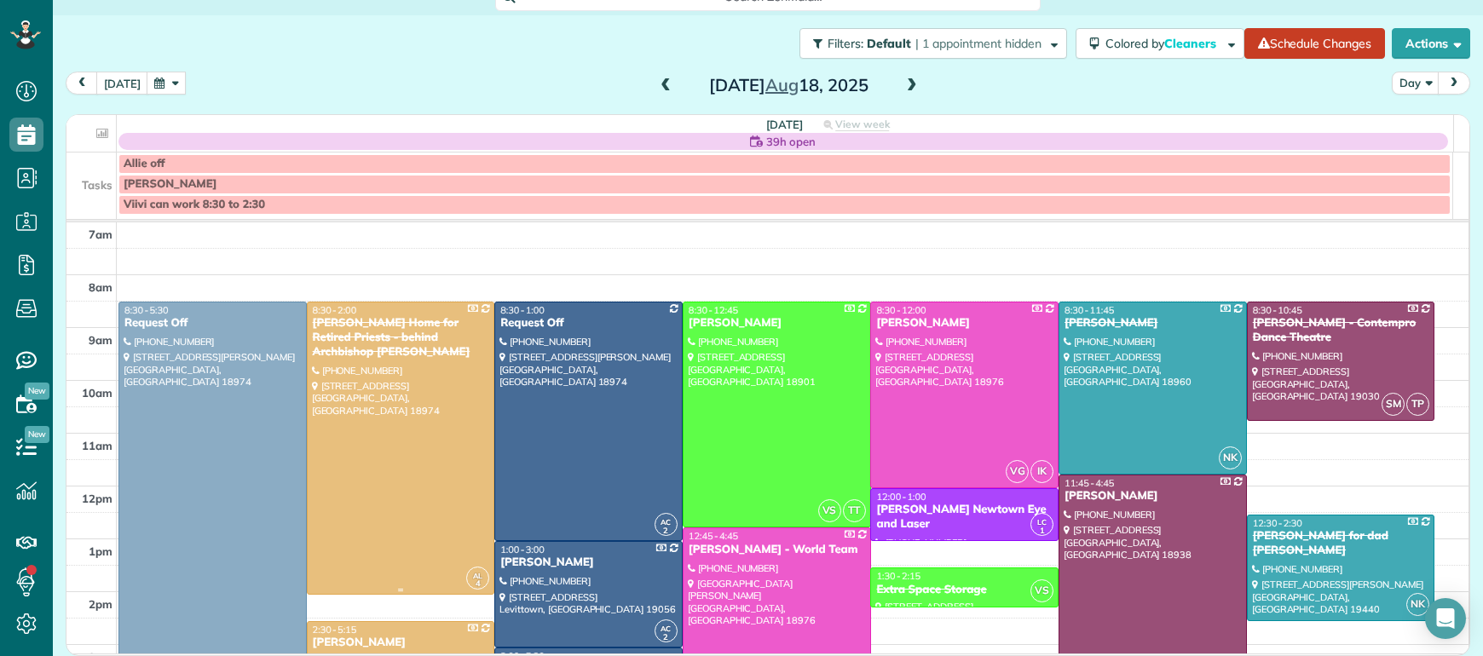
click at [353, 329] on div "Regina Coeli Home for Retired Priests - behind Archbishop Wood" at bounding box center [401, 337] width 178 height 43
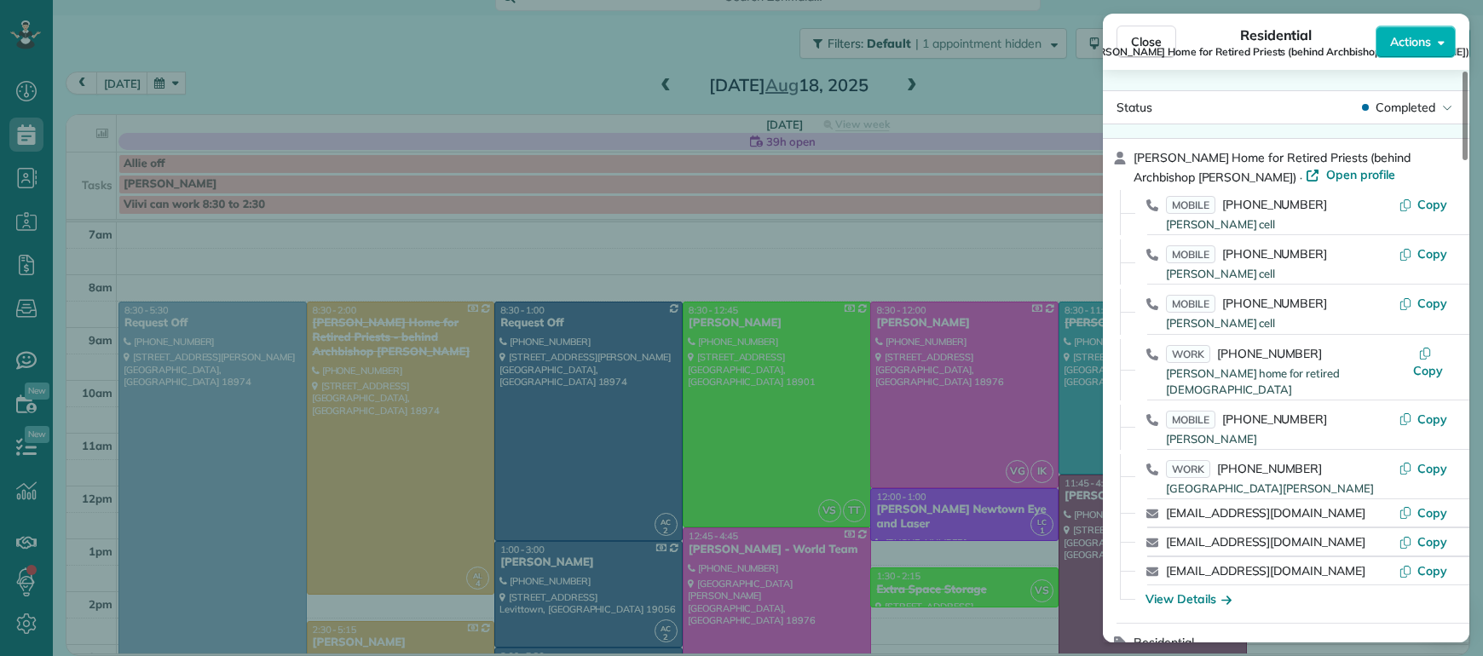
click at [1141, 45] on span "Regina Coeli Home for Retired Priests (behind Archbishop Wood)" at bounding box center [1275, 52] width 387 height 14
click at [1142, 44] on div "Close Residential Regina Coeli Home for Retired Priests (behind Archbishop Wood…" at bounding box center [1286, 42] width 366 height 56
click at [1140, 45] on span "Regina Coeli Home for Retired Priests (behind Archbishop Wood)" at bounding box center [1275, 52] width 387 height 14
drag, startPoint x: 1040, startPoint y: 84, endPoint x: 901, endPoint y: 89, distance: 139.8
click at [1037, 84] on div "Close Residential Regina Coeli Home for Retired Priests (behind Archbishop Wood…" at bounding box center [741, 328] width 1483 height 656
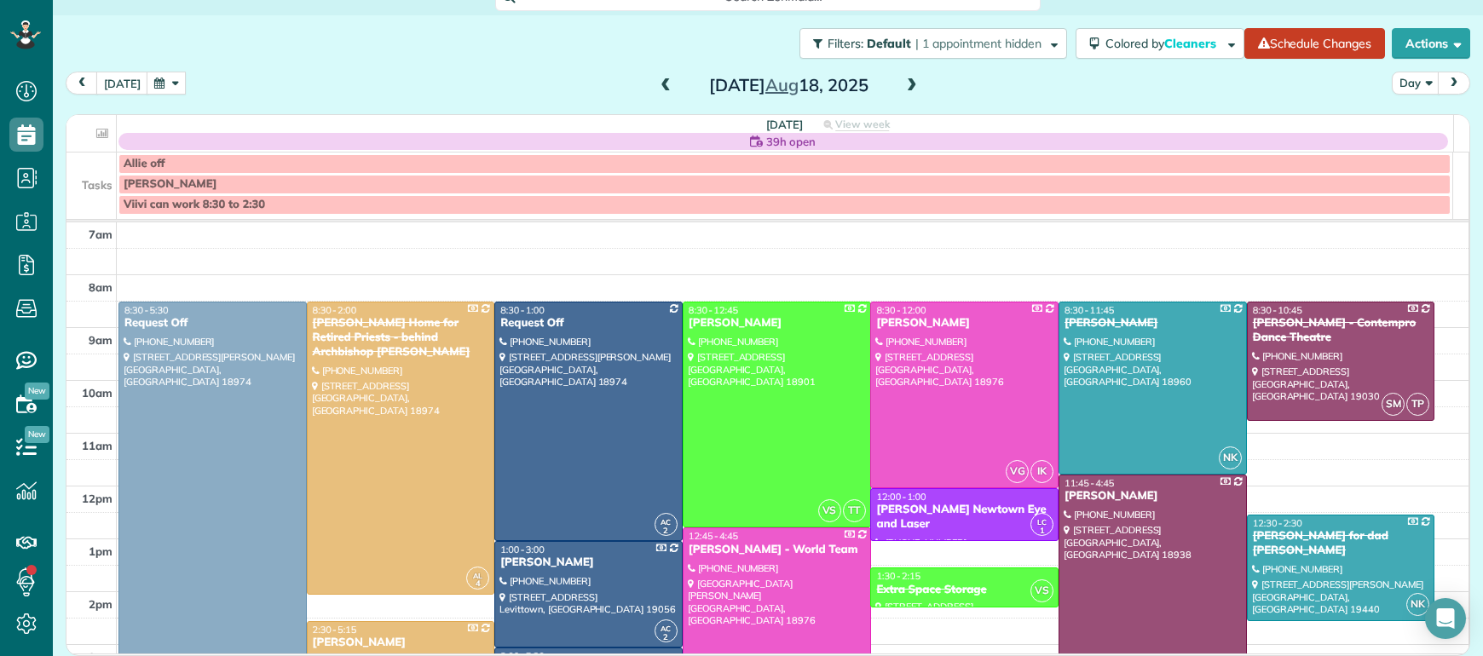
click at [902, 89] on span at bounding box center [911, 85] width 19 height 15
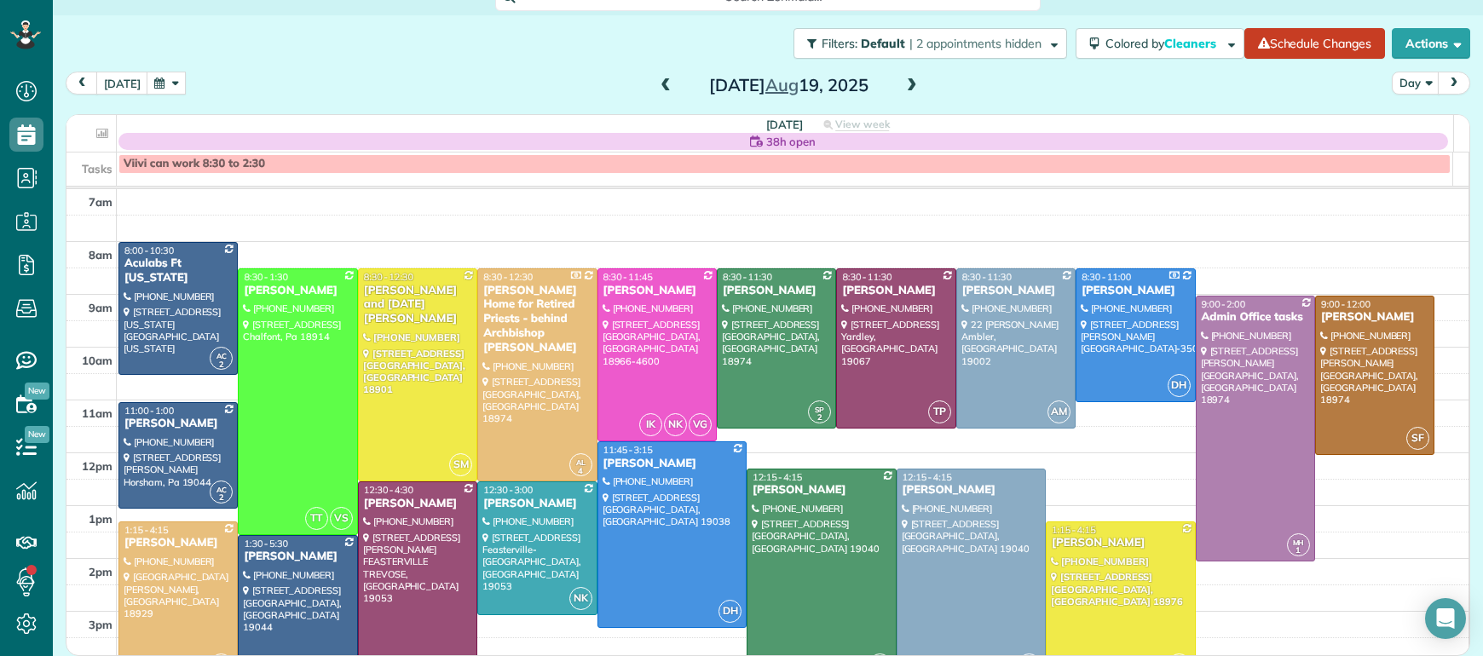
click at [659, 86] on span at bounding box center [665, 85] width 19 height 15
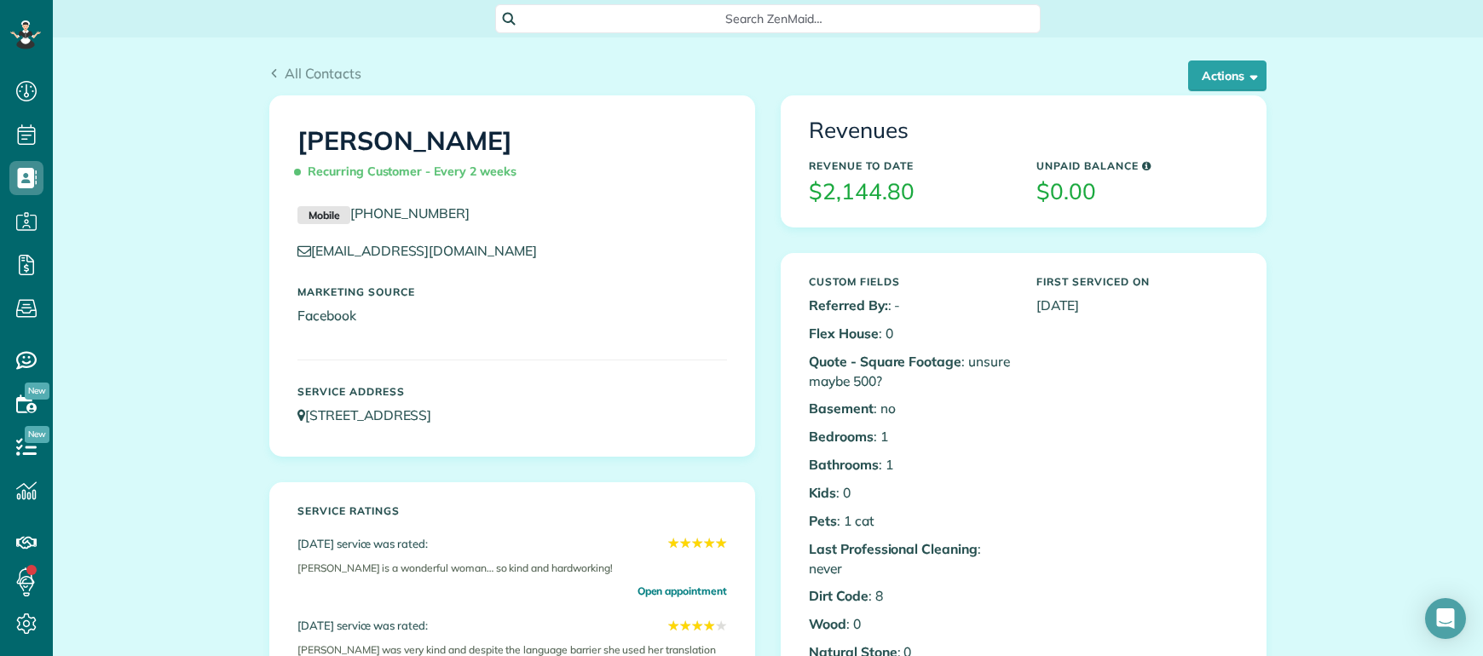
scroll to position [7, 7]
click at [1224, 75] on button "Actions" at bounding box center [1227, 75] width 78 height 31
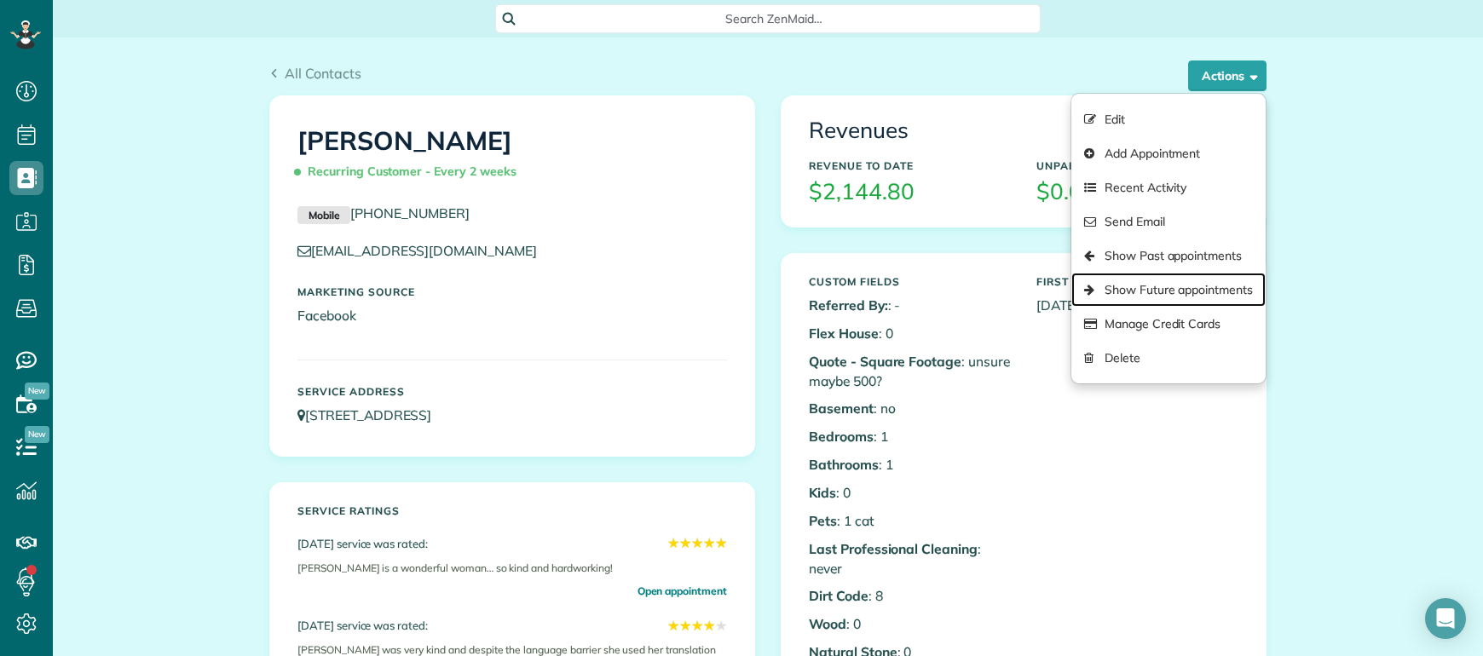
click at [1184, 281] on link "Show Future appointments" at bounding box center [1168, 290] width 194 height 34
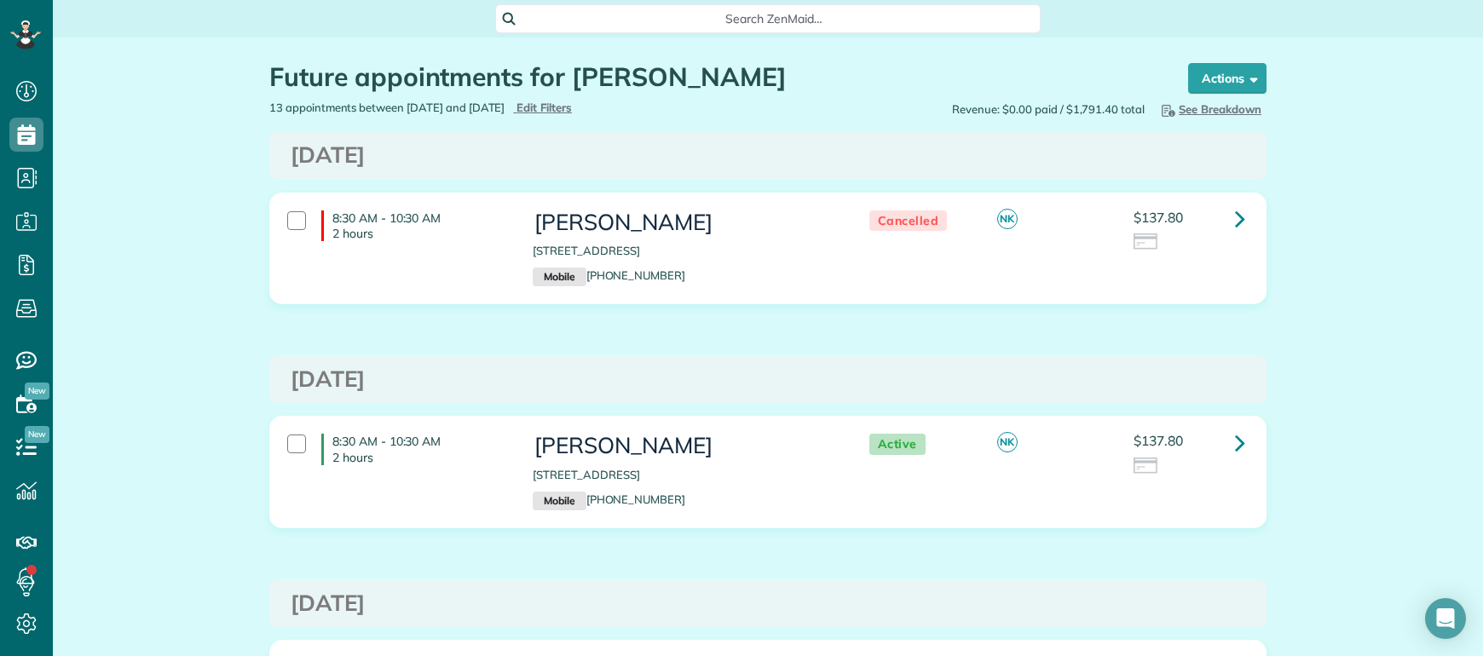
scroll to position [47, 0]
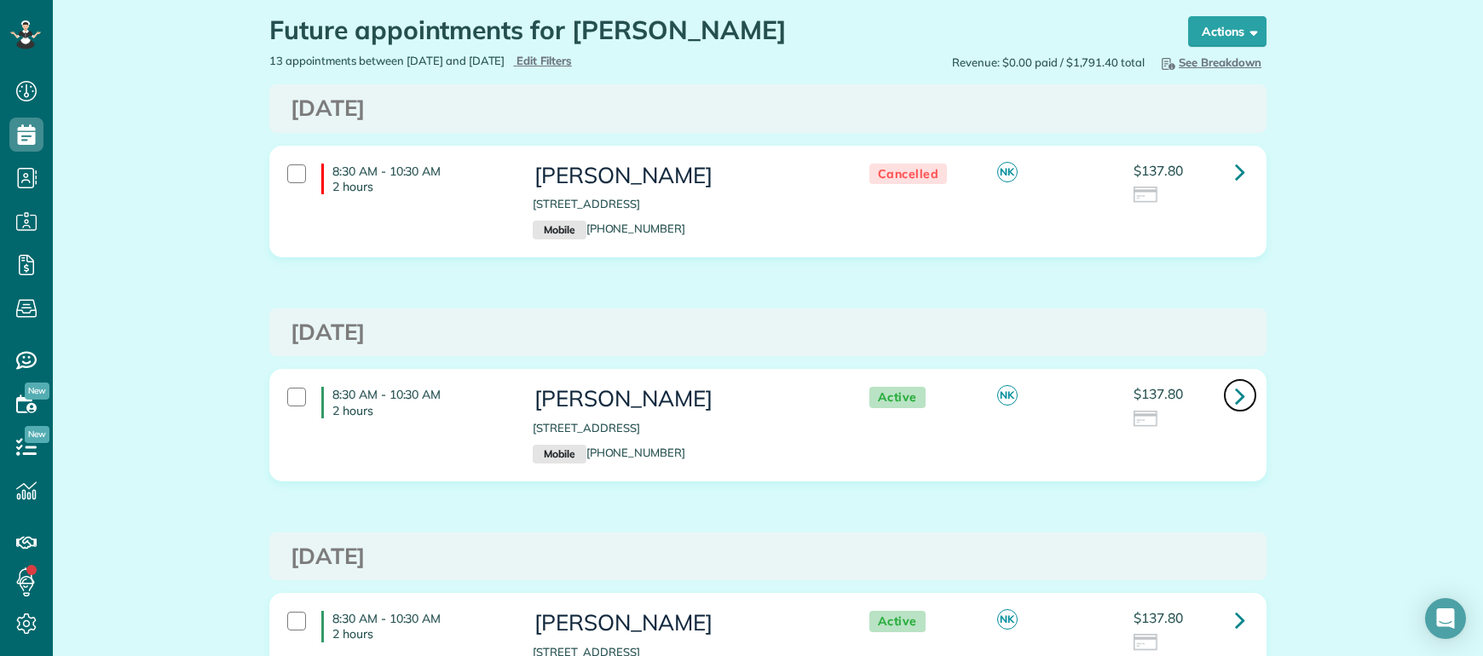
click at [1235, 395] on icon at bounding box center [1240, 396] width 10 height 30
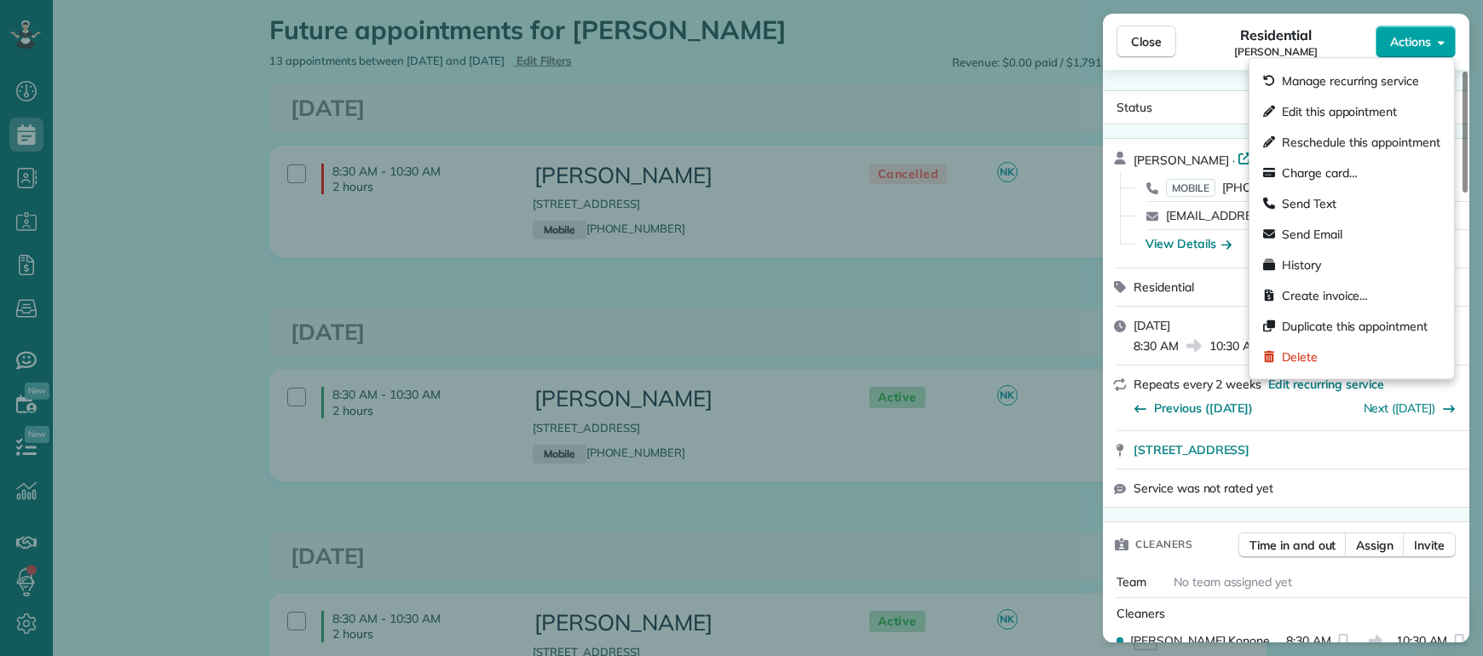
click at [1430, 44] on button "Actions" at bounding box center [1415, 42] width 80 height 32
click at [1392, 110] on span "Edit this appointment" at bounding box center [1338, 111] width 115 height 17
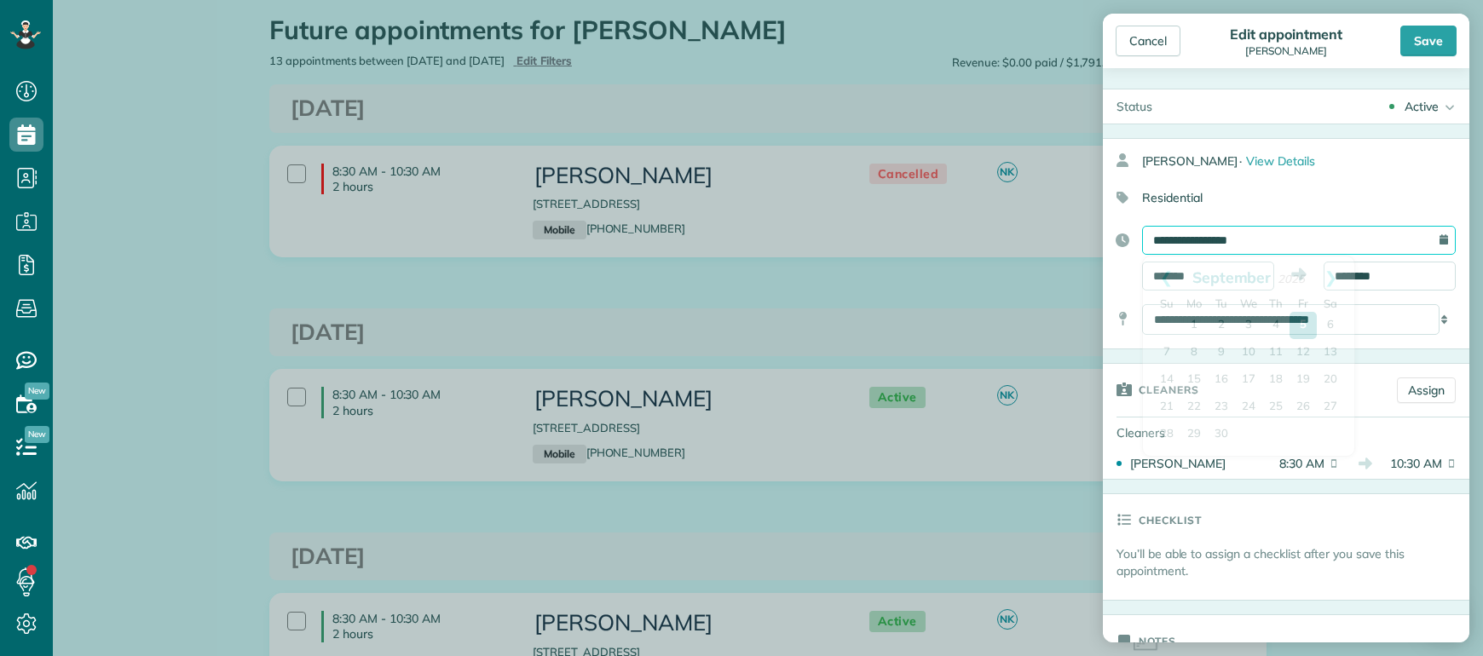
click at [1245, 246] on input "**********" at bounding box center [1299, 240] width 314 height 29
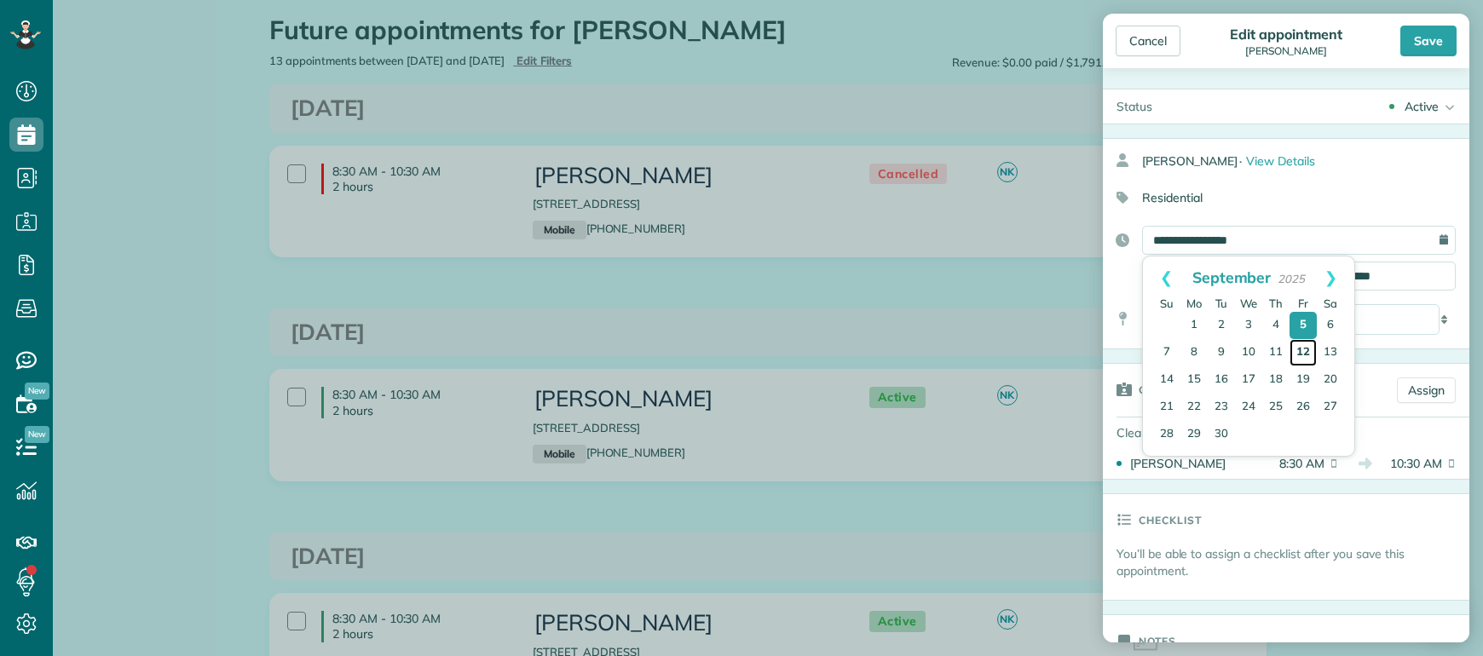
click at [1306, 353] on link "12" at bounding box center [1302, 352] width 27 height 27
type input "**********"
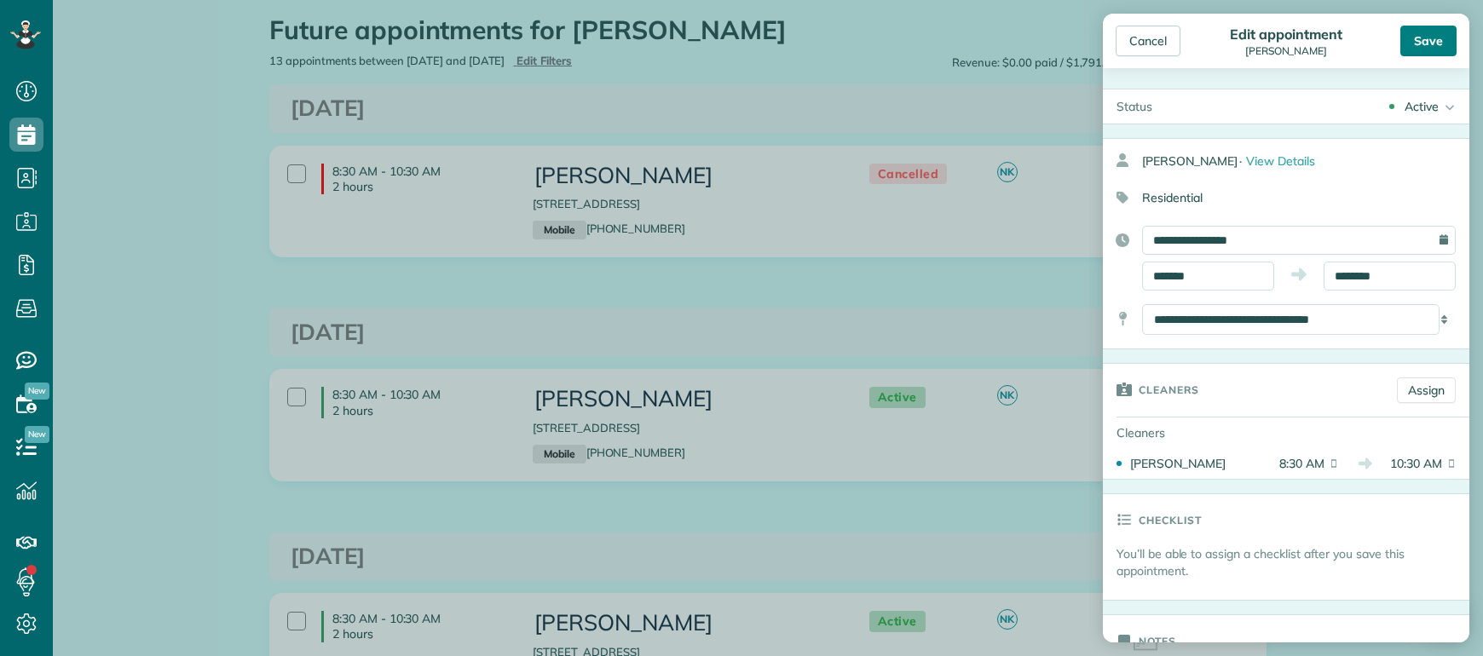
click at [1418, 40] on div "Save" at bounding box center [1428, 41] width 56 height 31
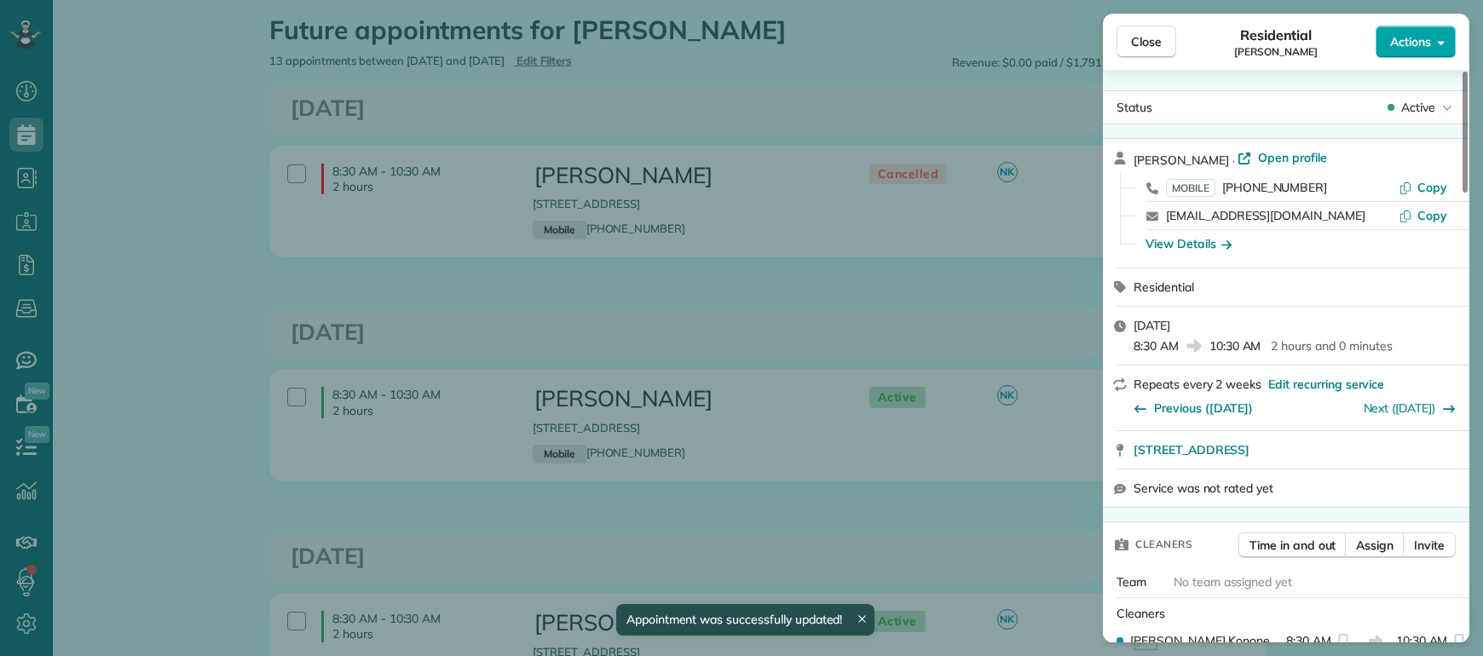
click at [1408, 45] on span "Actions" at bounding box center [1410, 41] width 41 height 17
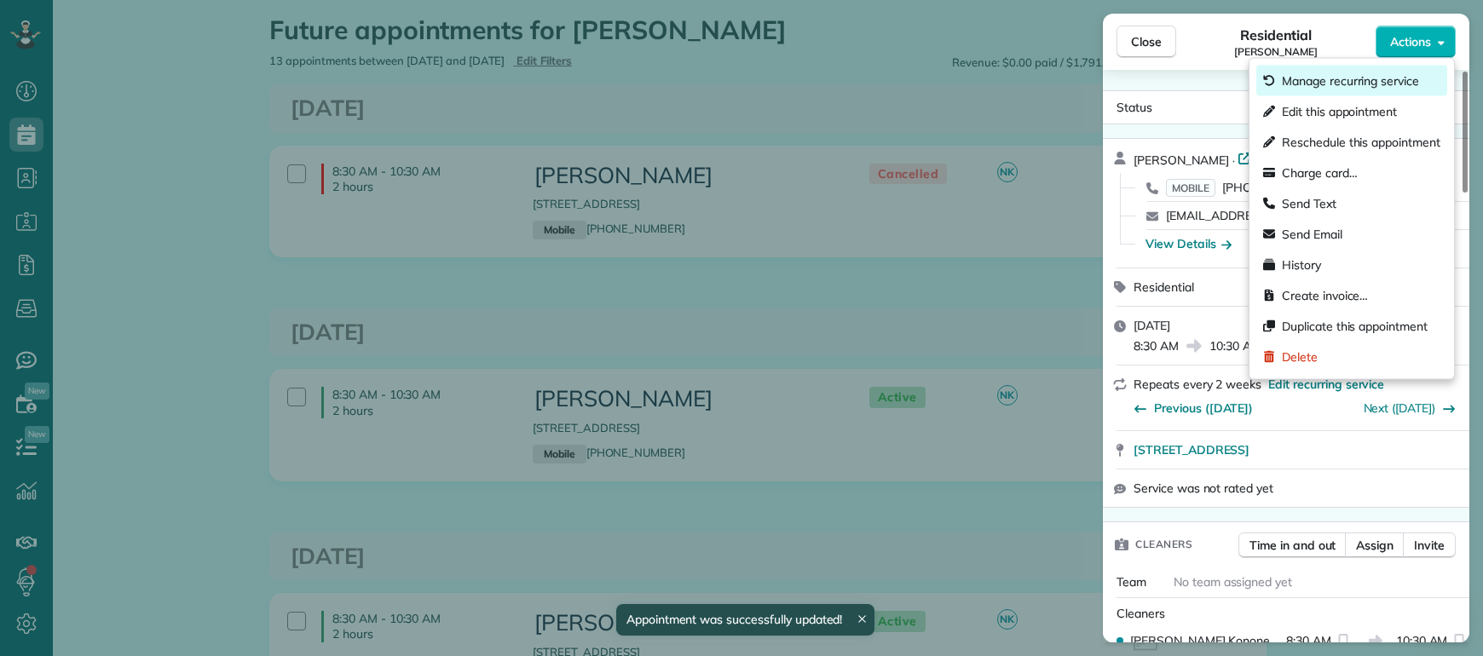
click at [1405, 78] on span "Manage recurring service" at bounding box center [1349, 80] width 137 height 17
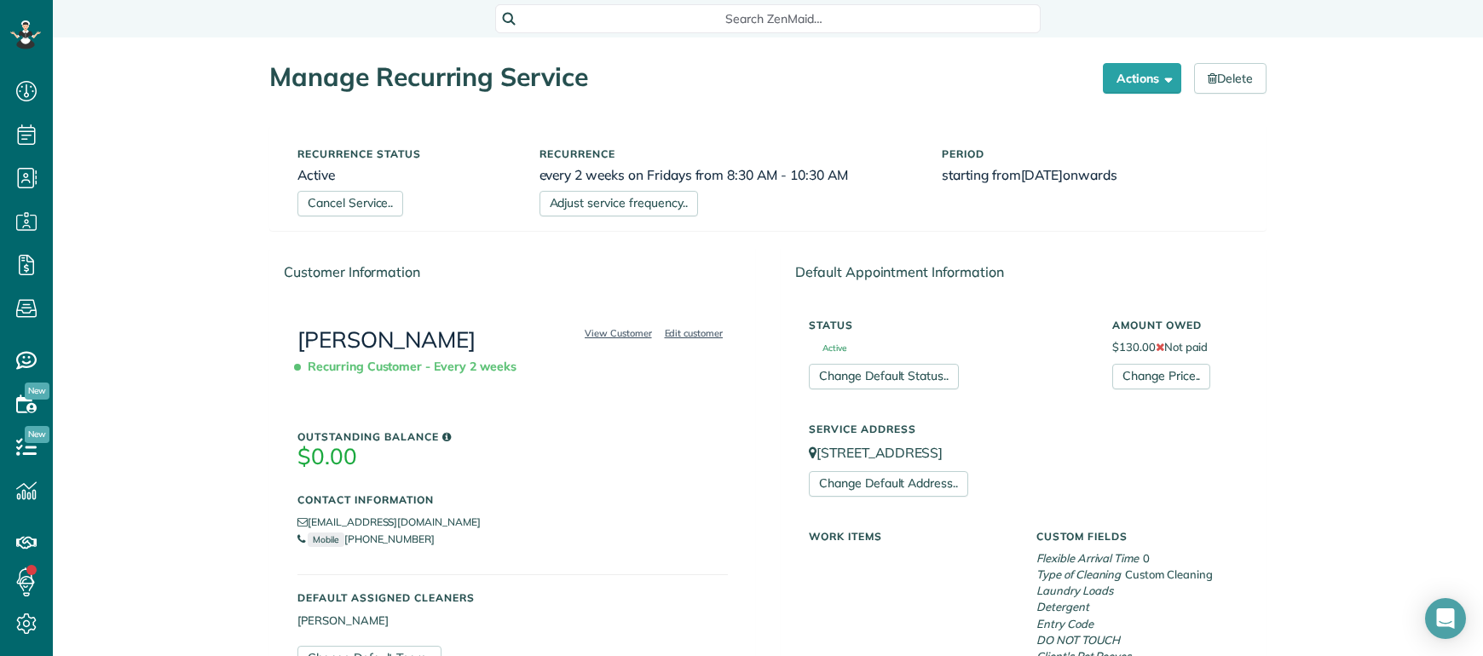
scroll to position [7, 7]
click at [581, 210] on link "Adjust service frequency.." at bounding box center [618, 204] width 158 height 26
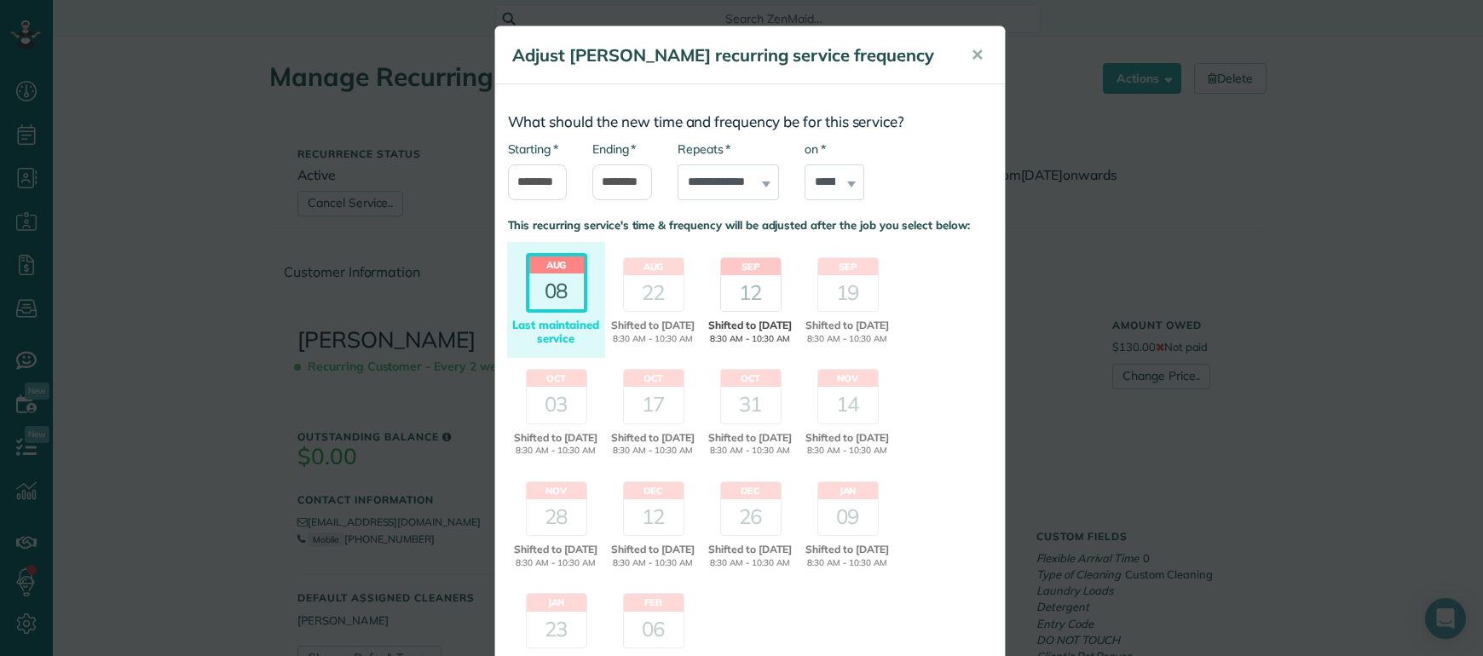
click at [776, 289] on div "Sep 12 Shifted to 04 Sep 8:30 AM - 10:30 AM Maintained 8:30 AM -10:30 AM Last m…" at bounding box center [750, 302] width 98 height 112
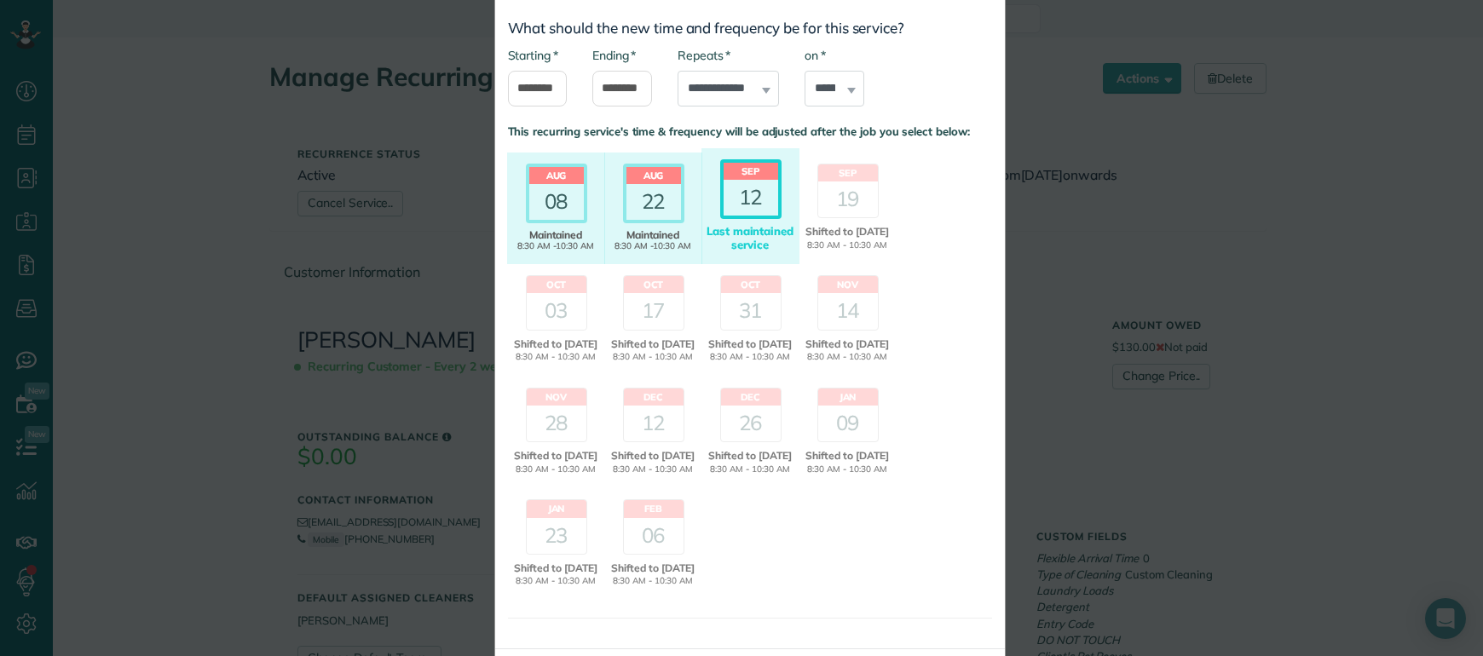
scroll to position [196, 0]
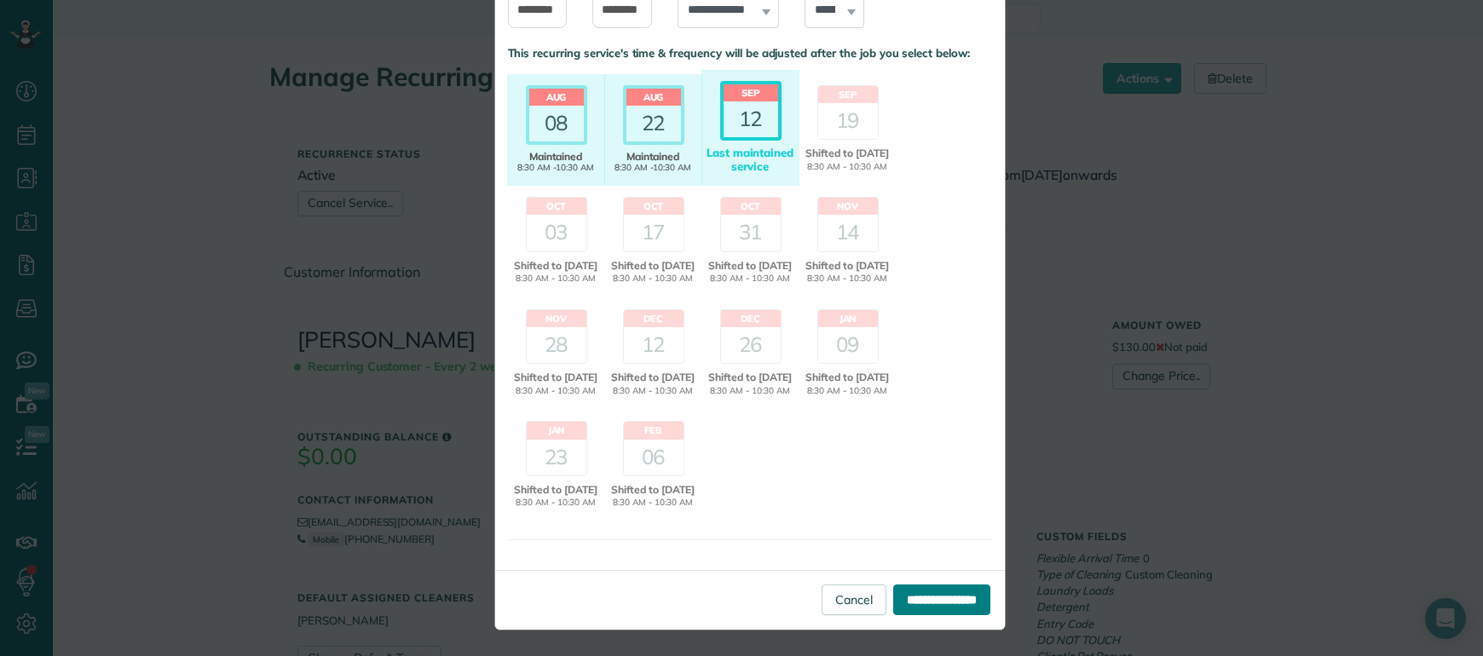
click at [913, 606] on input "**********" at bounding box center [941, 600] width 97 height 31
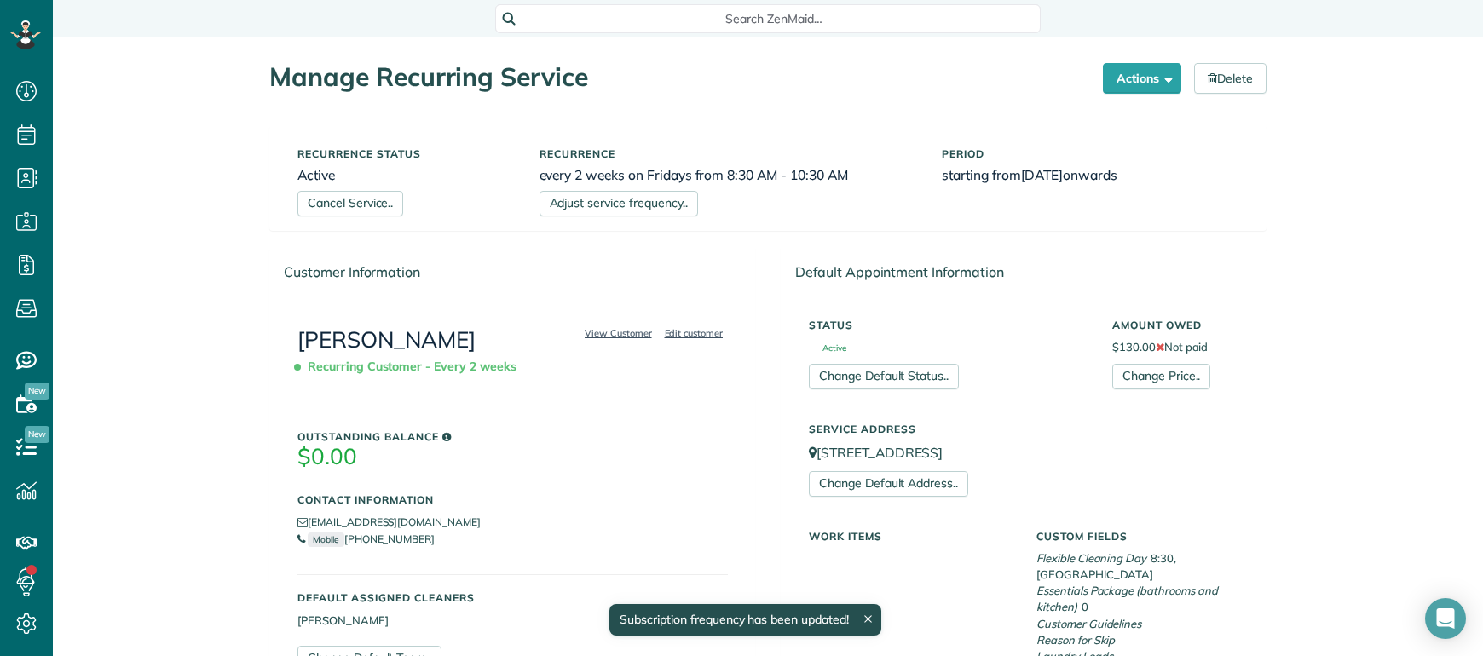
scroll to position [7, 7]
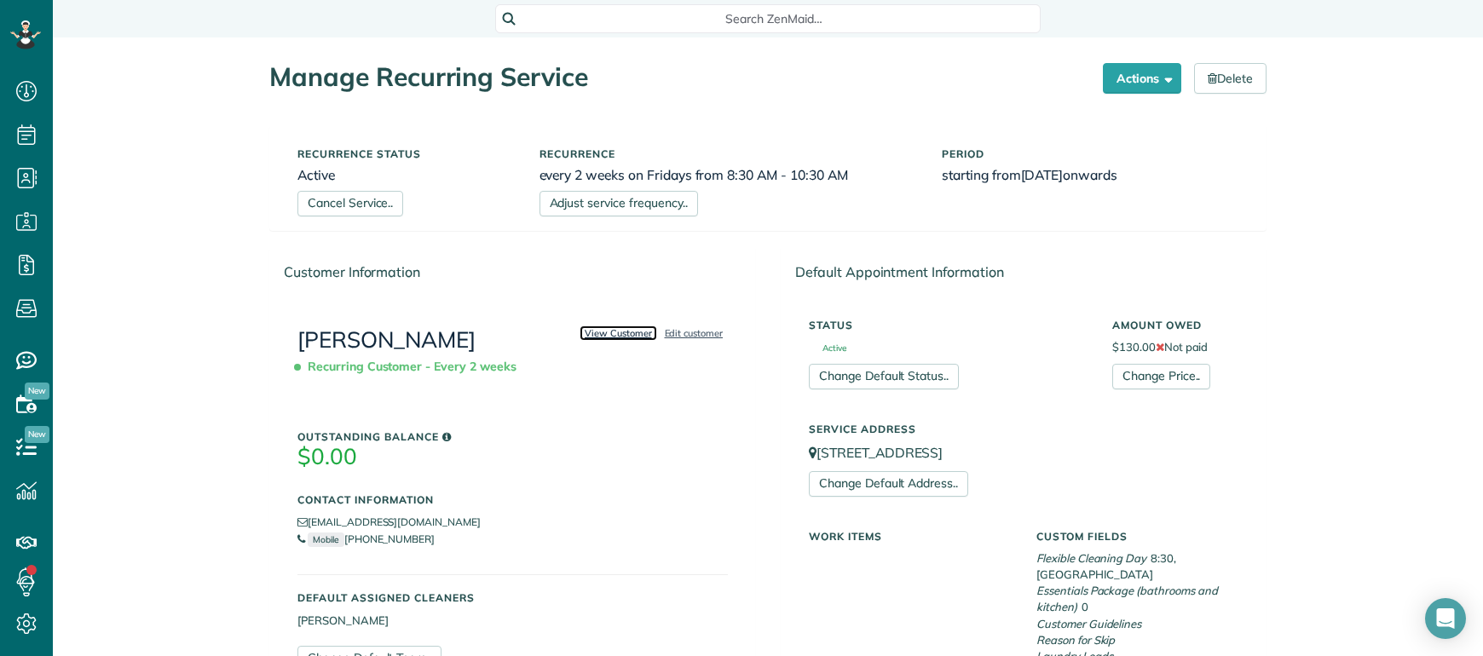
click at [642, 334] on link "View Customer" at bounding box center [618, 332] width 78 height 15
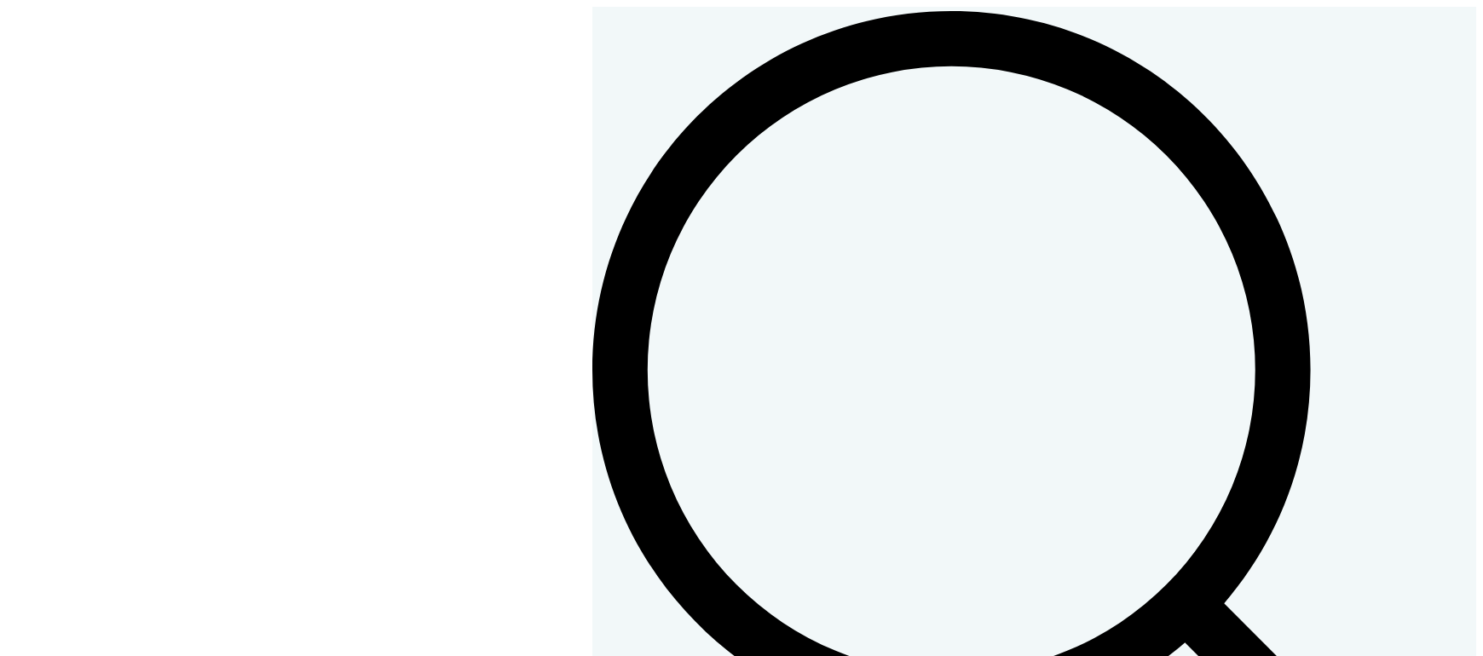
scroll to position [7, 7]
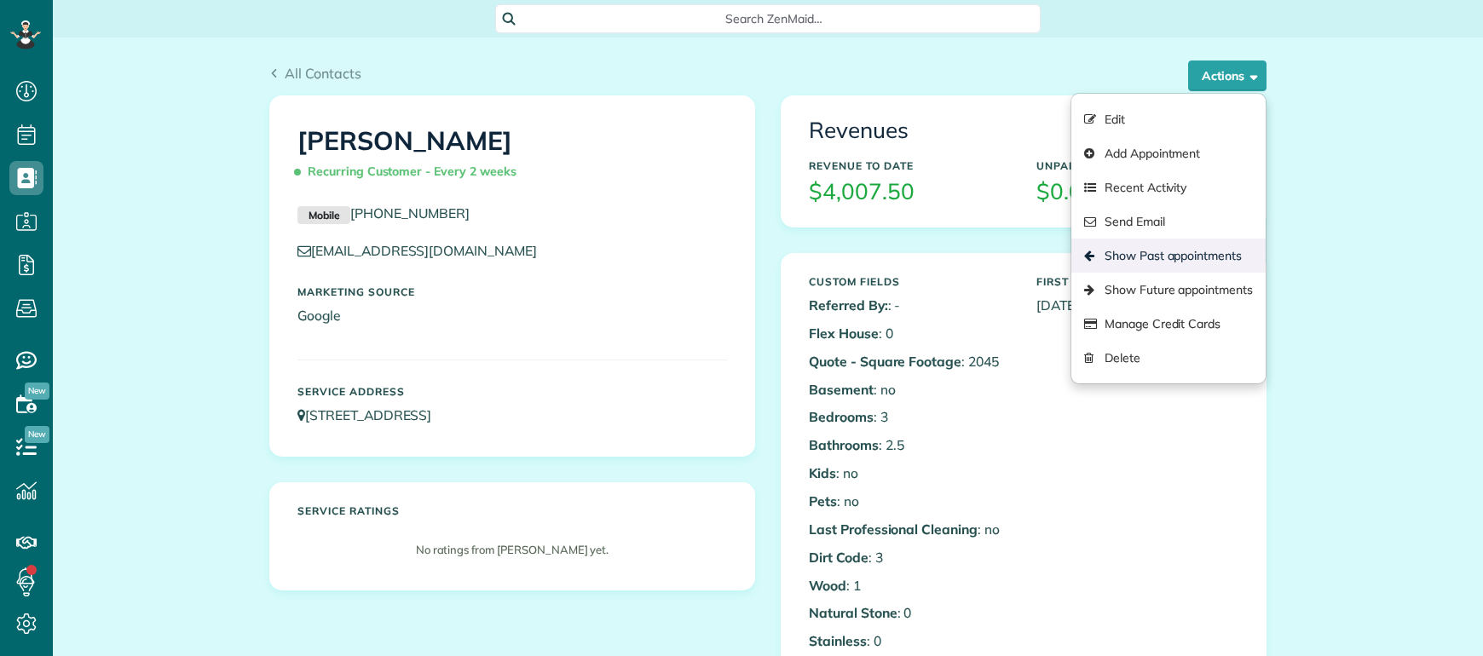
scroll to position [7, 7]
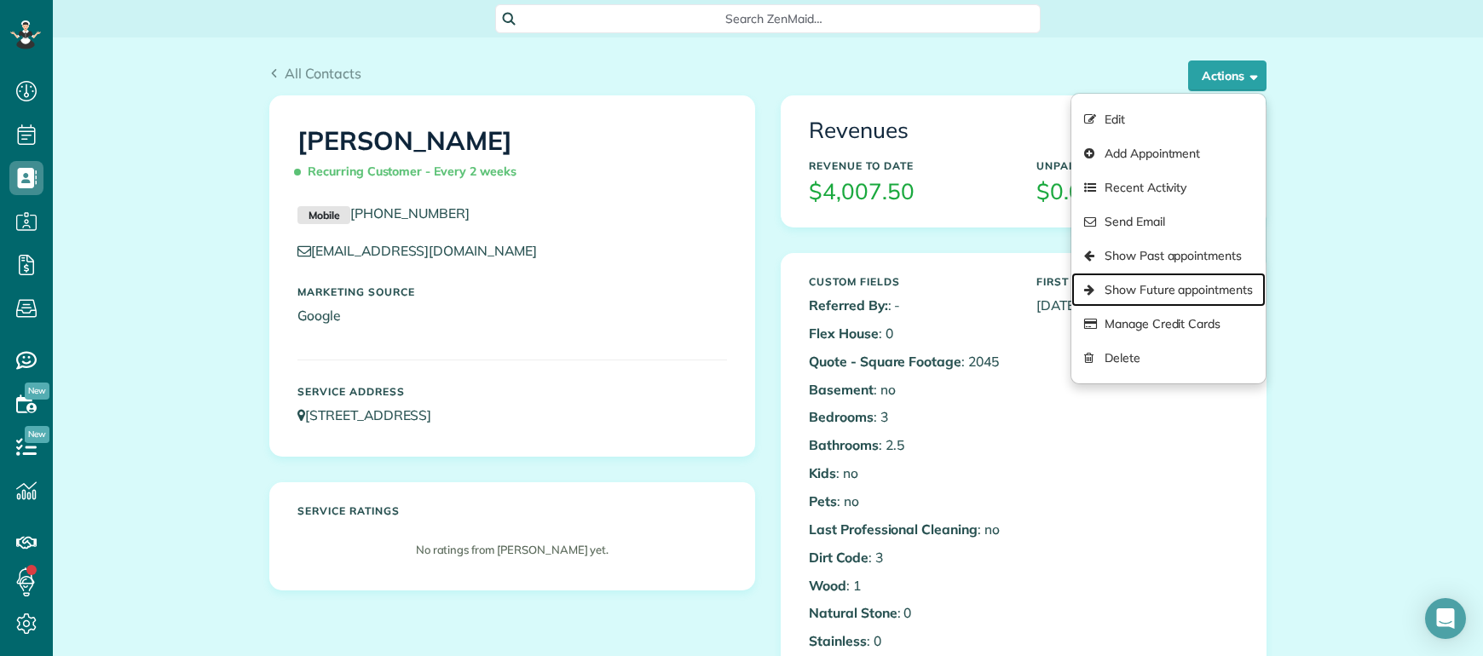
click at [1167, 280] on link "Show Future appointments" at bounding box center [1168, 290] width 194 height 34
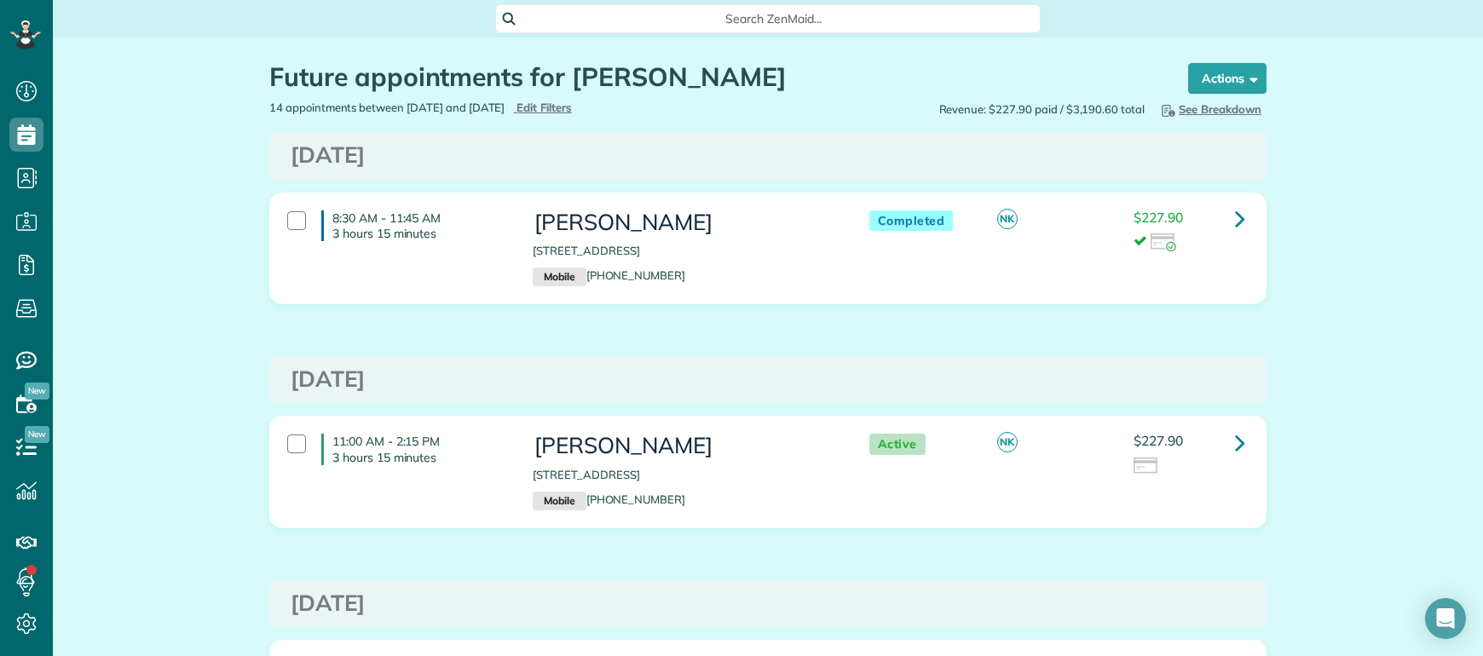
scroll to position [7, 7]
click at [1235, 447] on icon at bounding box center [1240, 443] width 10 height 30
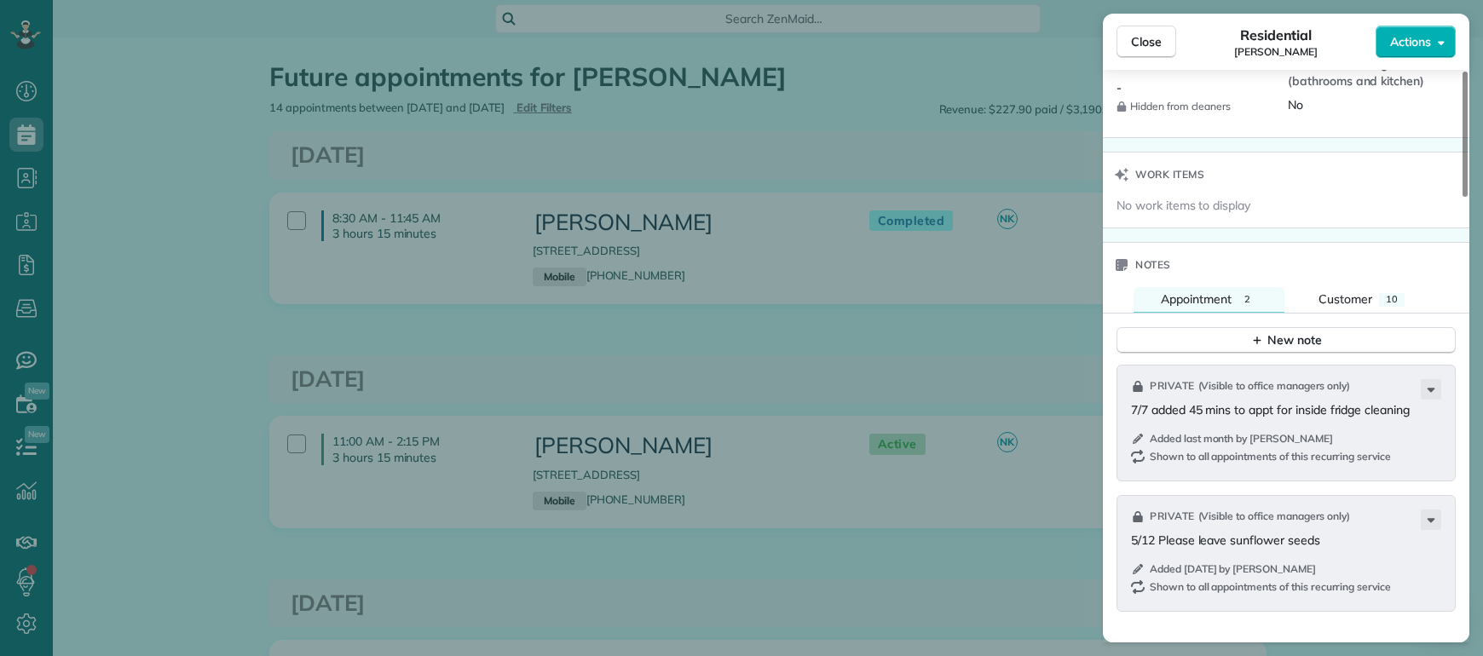
scroll to position [1625, 0]
click at [1323, 303] on div "Customer" at bounding box center [1345, 294] width 54 height 17
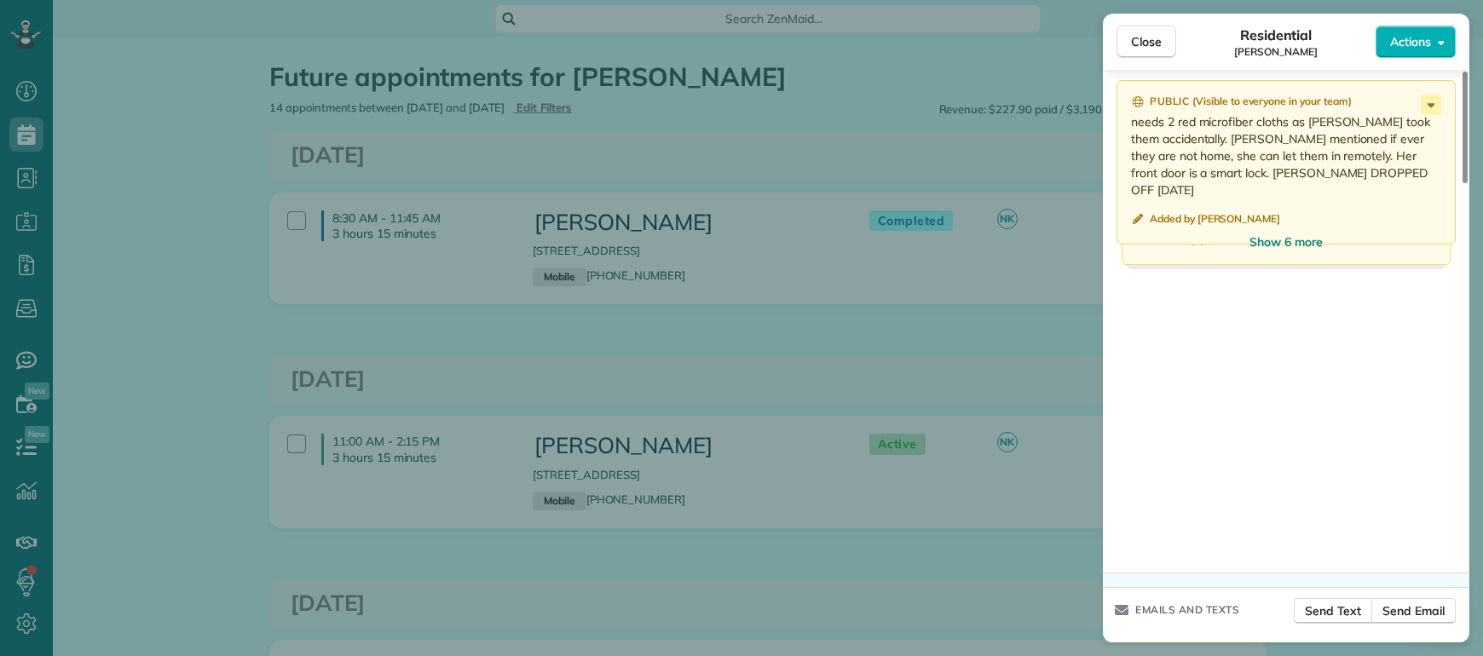
scroll to position [2356, 0]
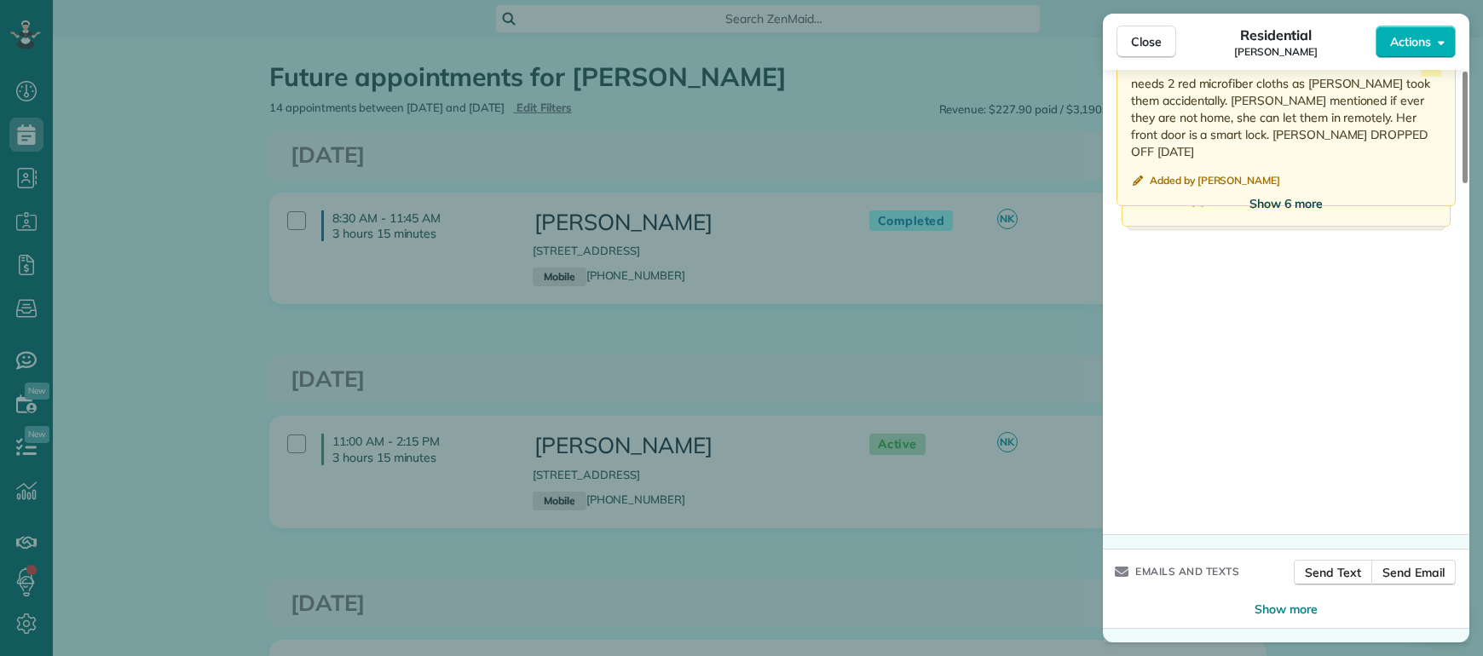
click at [1262, 201] on span "Show 6 more" at bounding box center [1285, 203] width 73 height 17
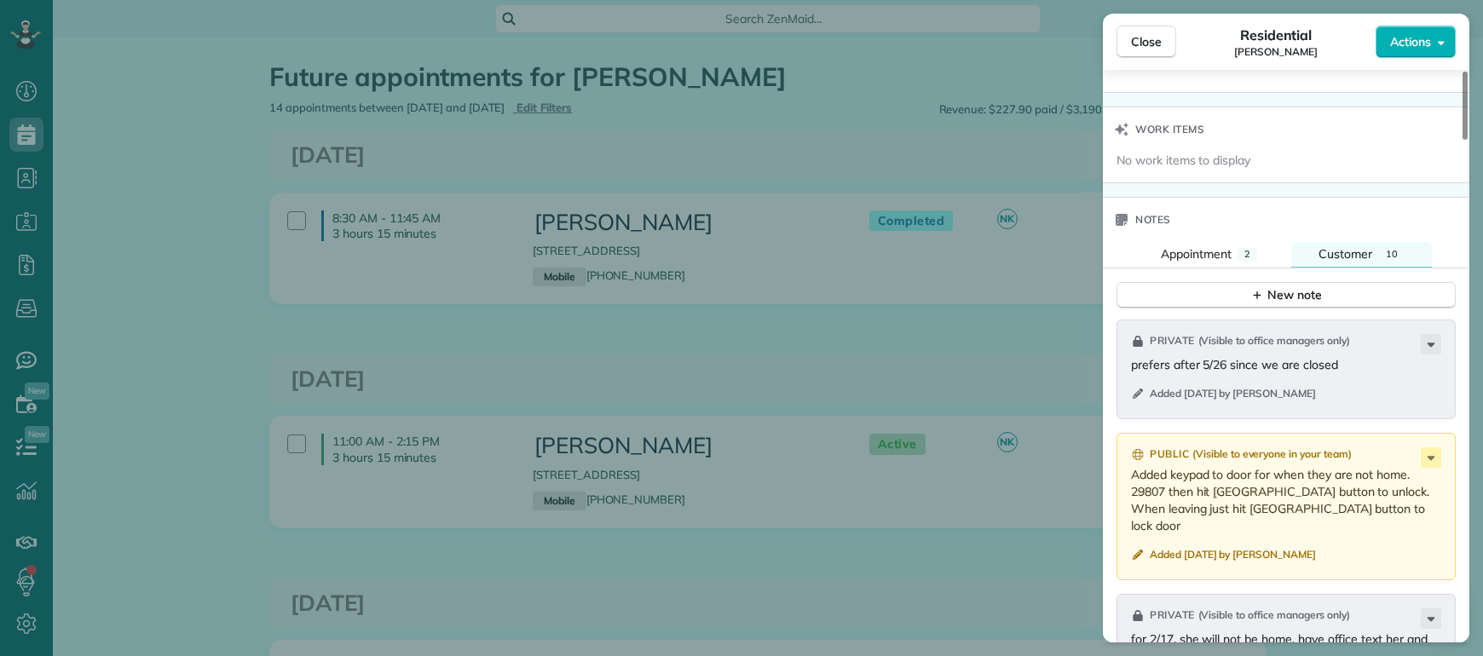
scroll to position [1679, 0]
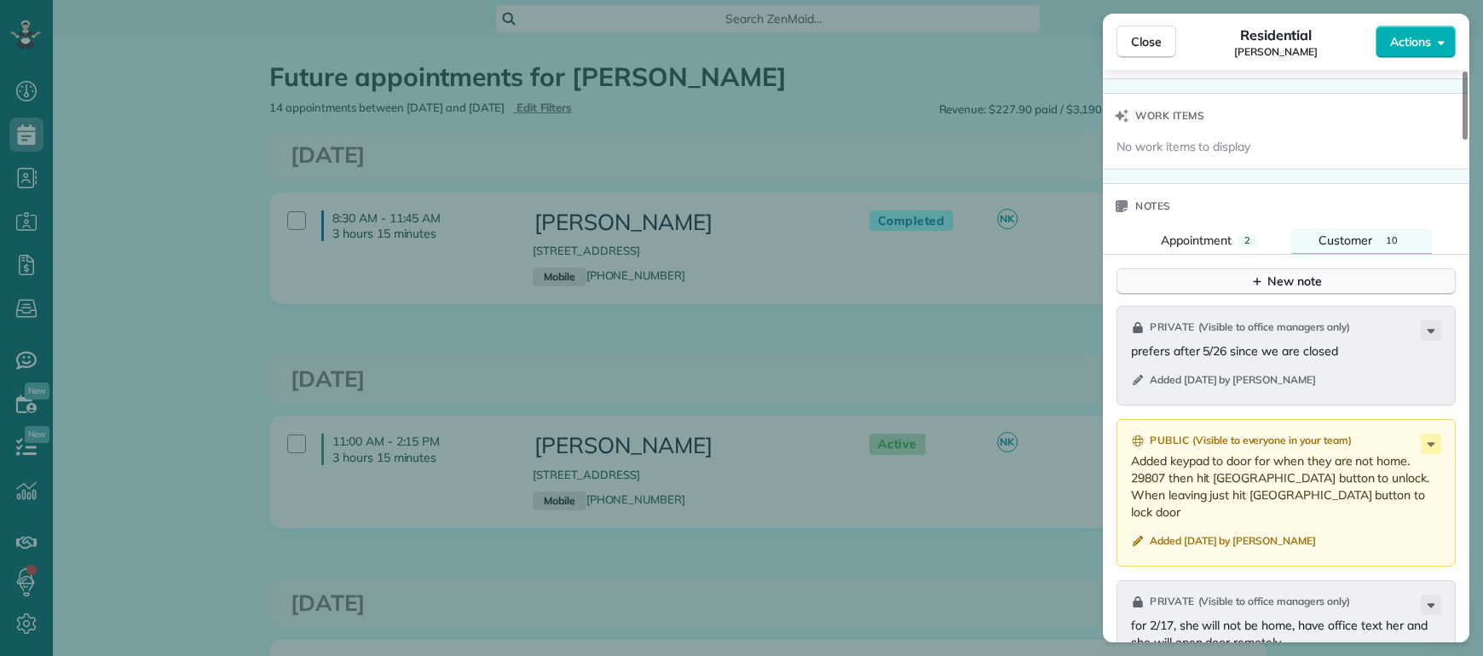
click at [1253, 288] on icon "button" at bounding box center [1257, 281] width 14 height 14
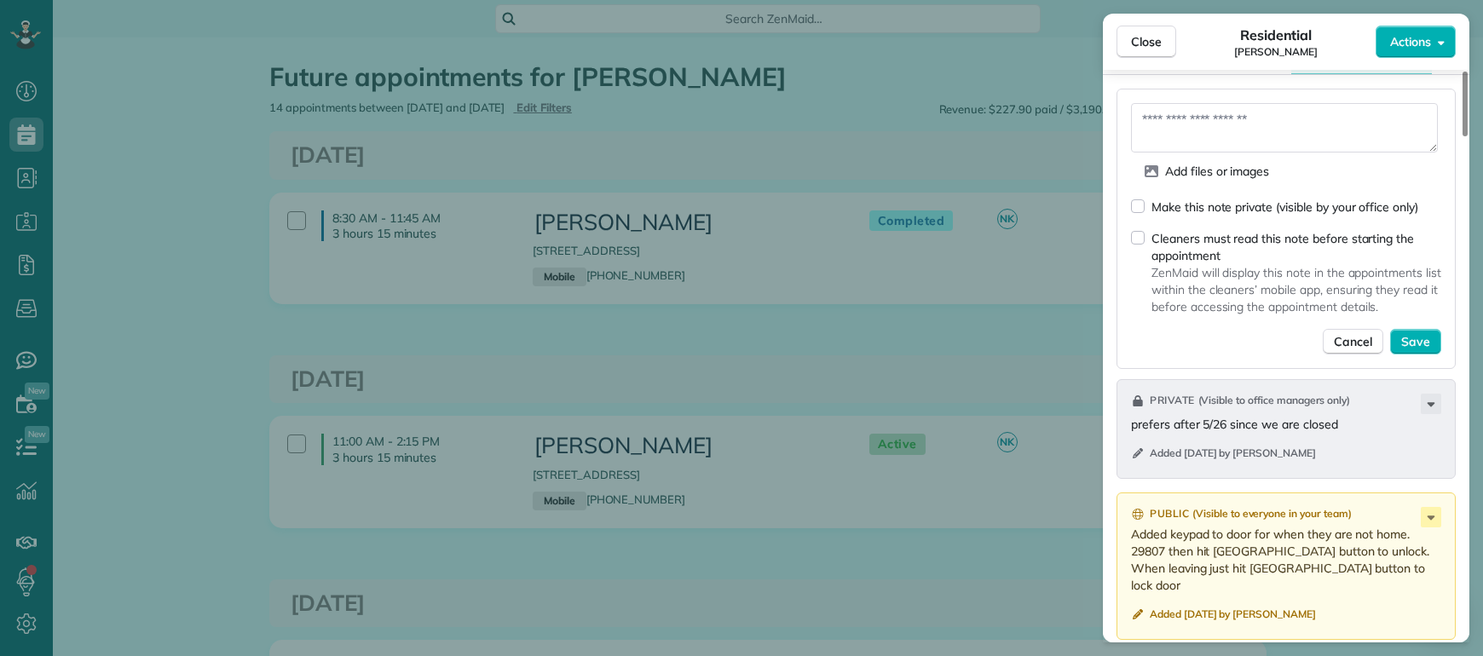
scroll to position [1822, 0]
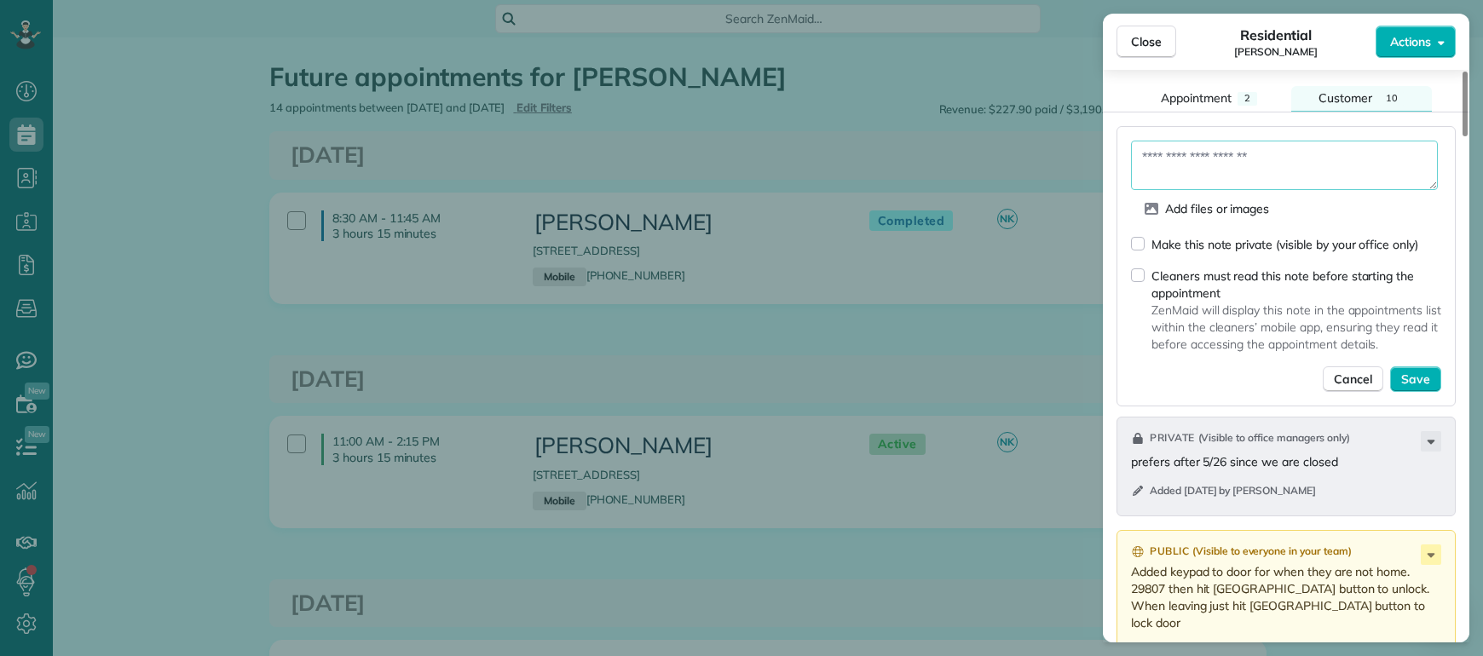
click at [1207, 158] on textarea at bounding box center [1284, 165] width 307 height 49
type textarea "**********"
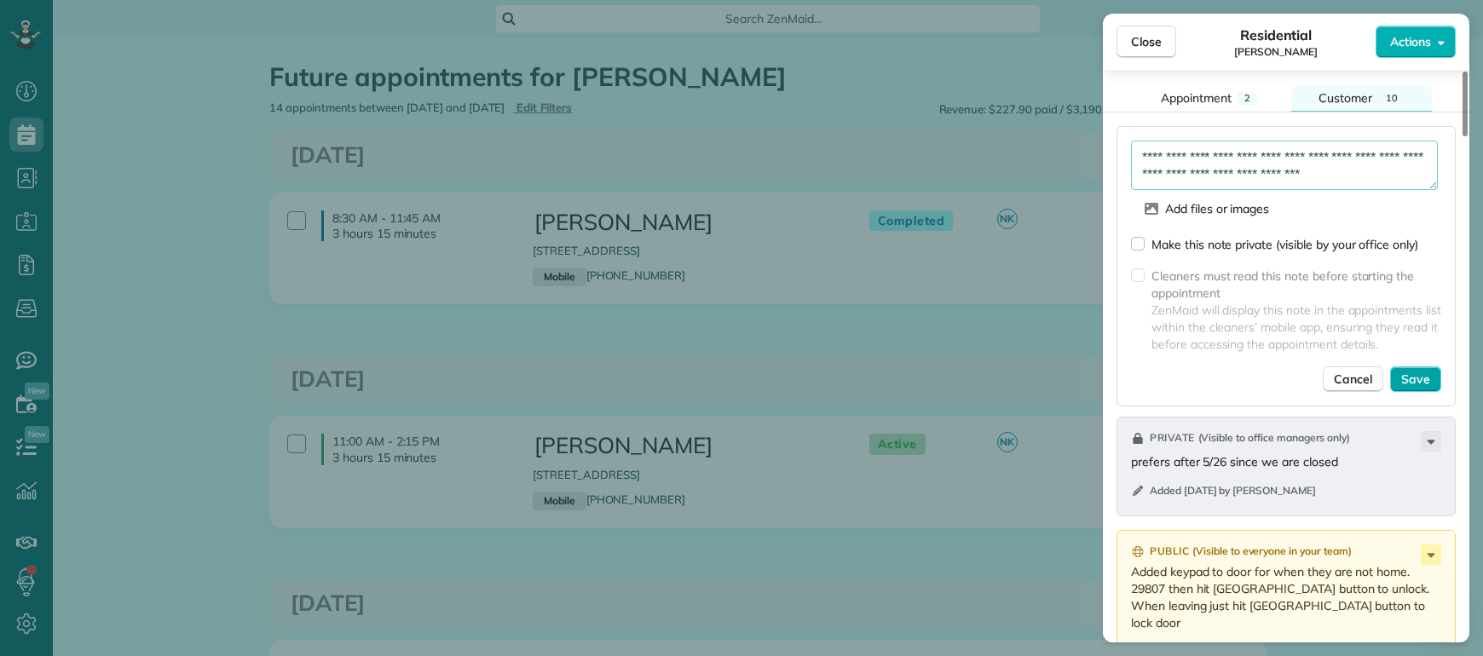
click at [1422, 385] on span "Save" at bounding box center [1415, 379] width 29 height 17
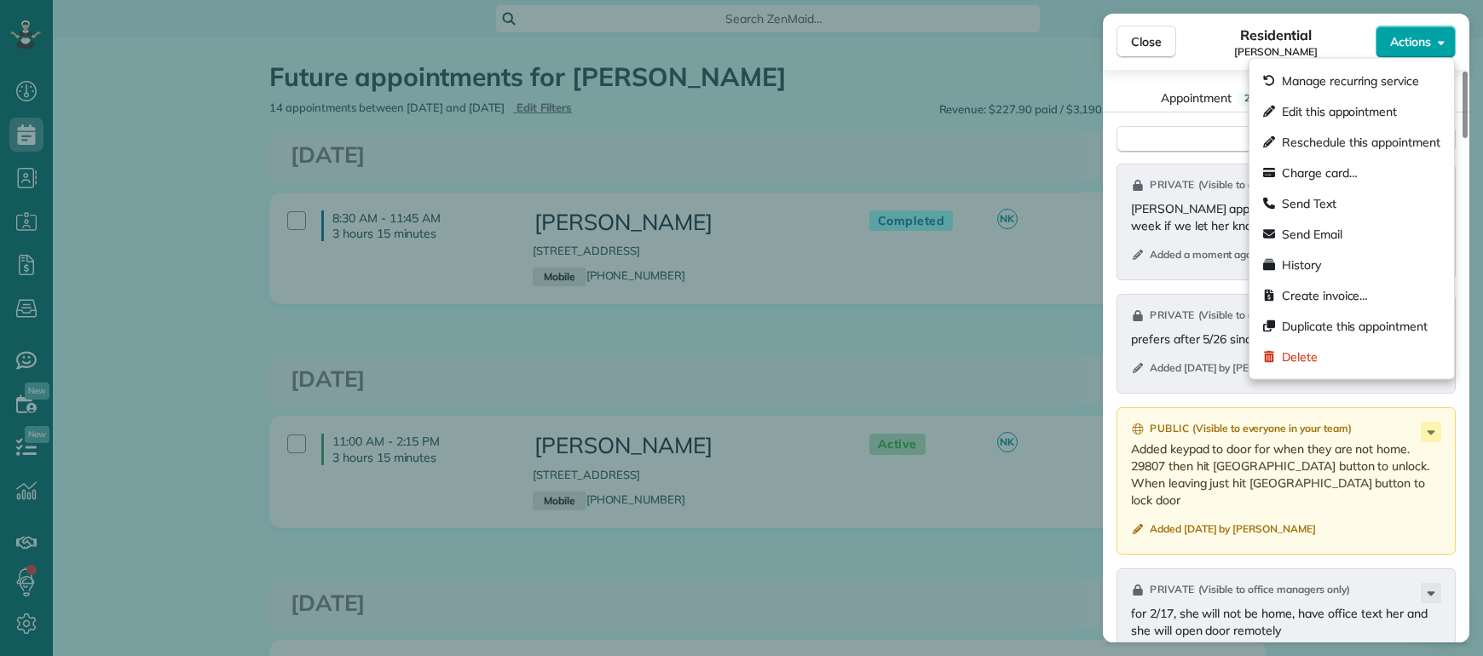
click at [1407, 30] on button "Actions" at bounding box center [1415, 42] width 80 height 32
click at [1348, 111] on span "Edit this appointment" at bounding box center [1338, 111] width 115 height 17
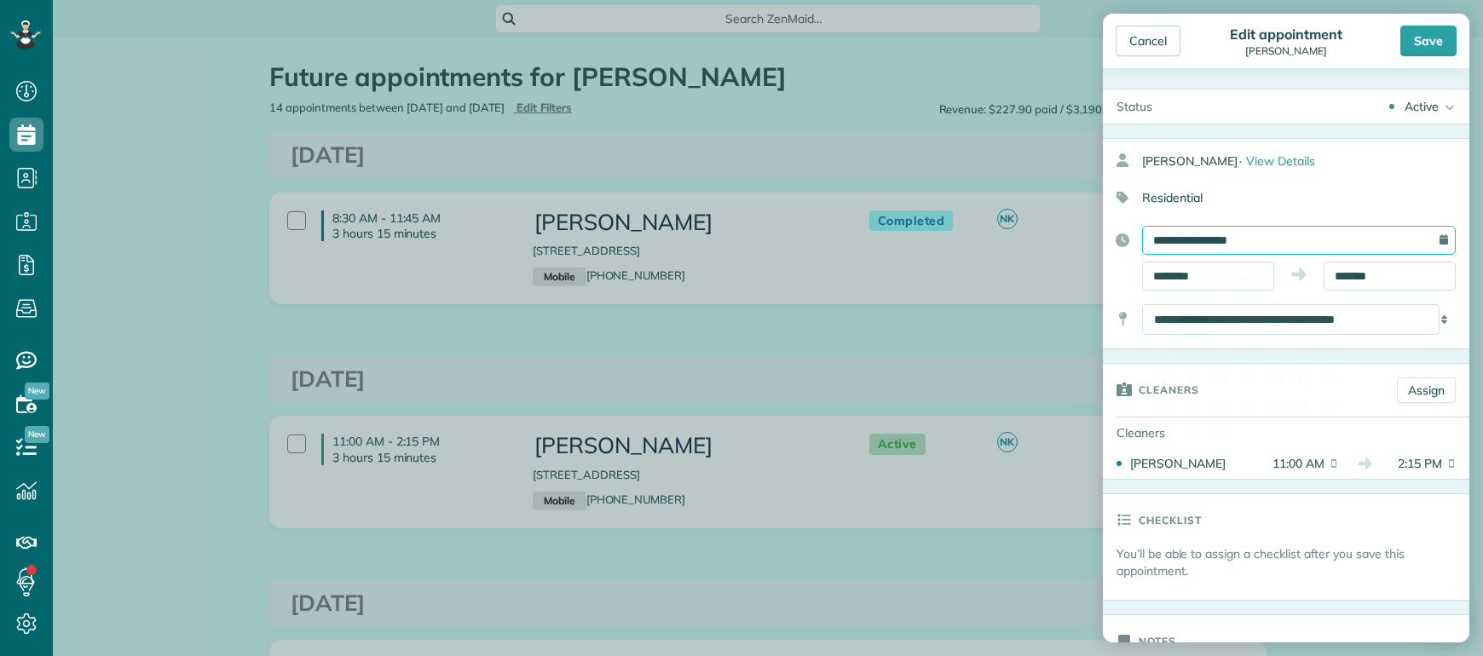
click at [1237, 233] on input "**********" at bounding box center [1299, 240] width 314 height 29
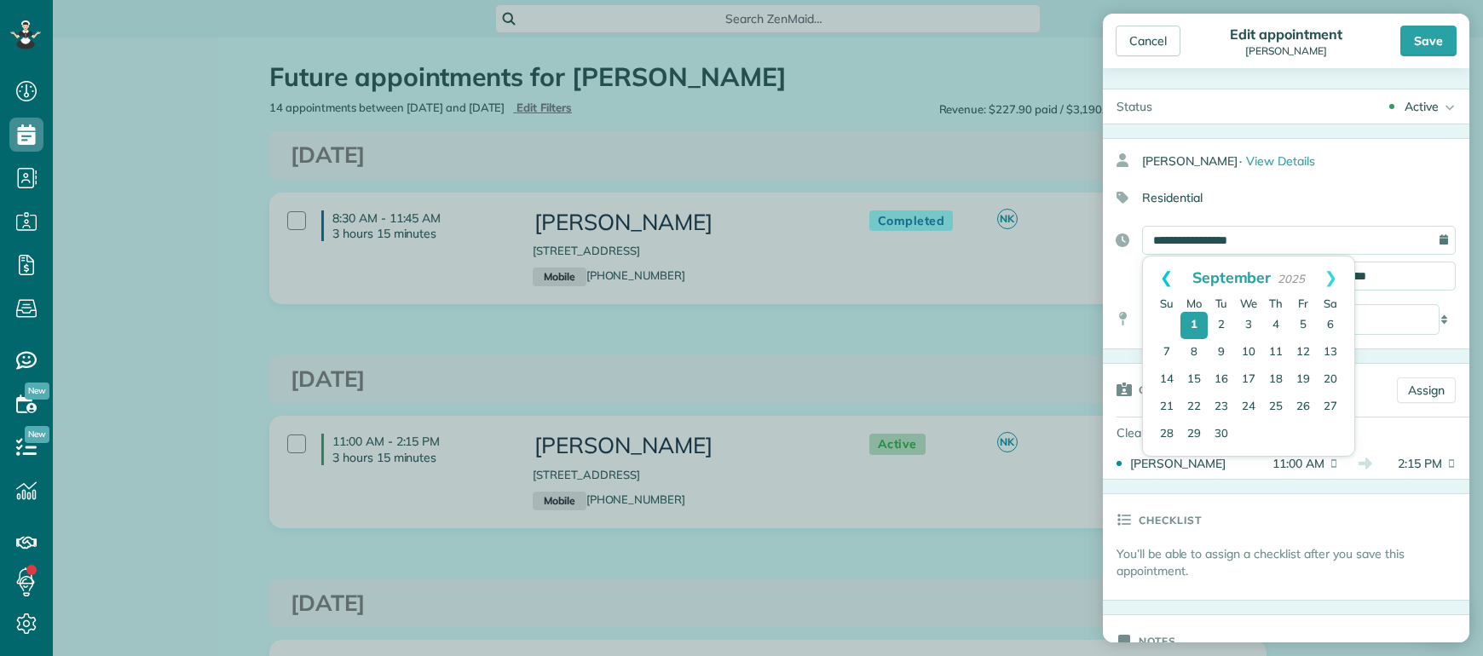
click at [1168, 267] on link "Prev" at bounding box center [1166, 277] width 47 height 43
click at [1299, 433] on link "29" at bounding box center [1302, 435] width 27 height 27
type input "**********"
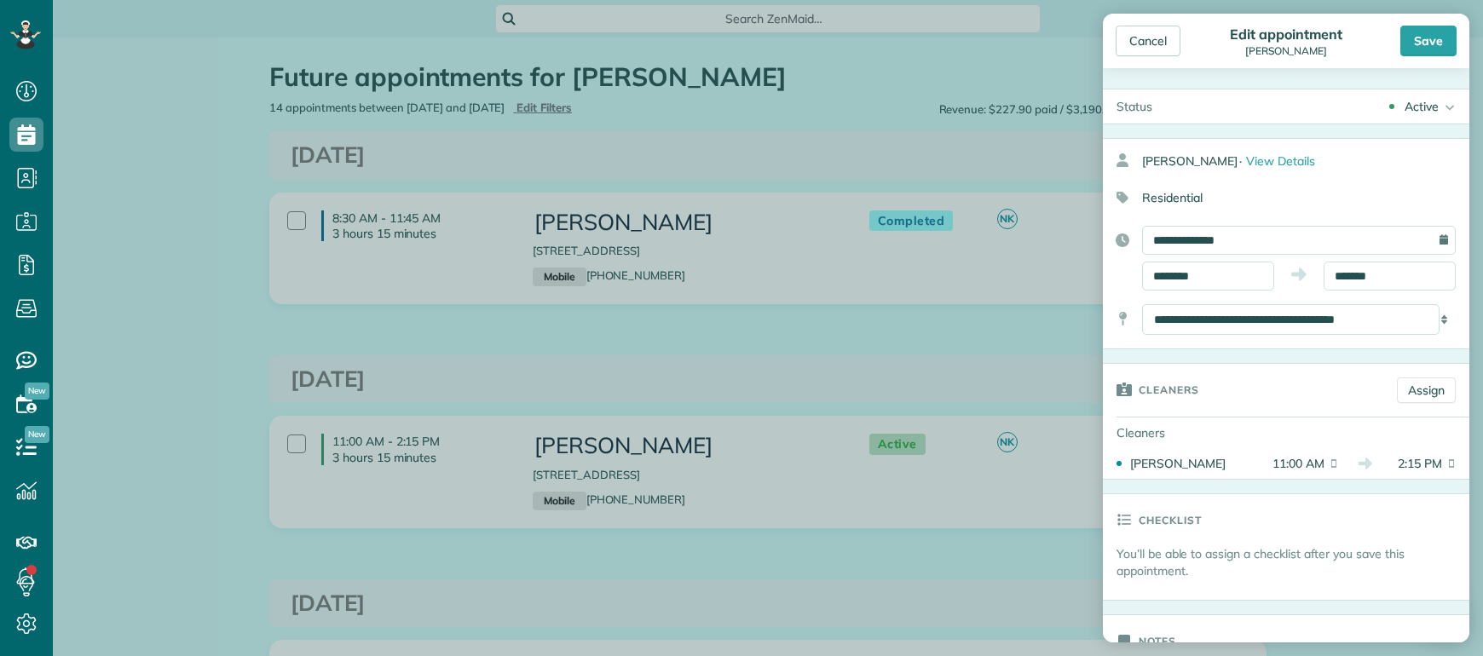
click at [1429, 53] on div "Save" at bounding box center [1428, 41] width 56 height 31
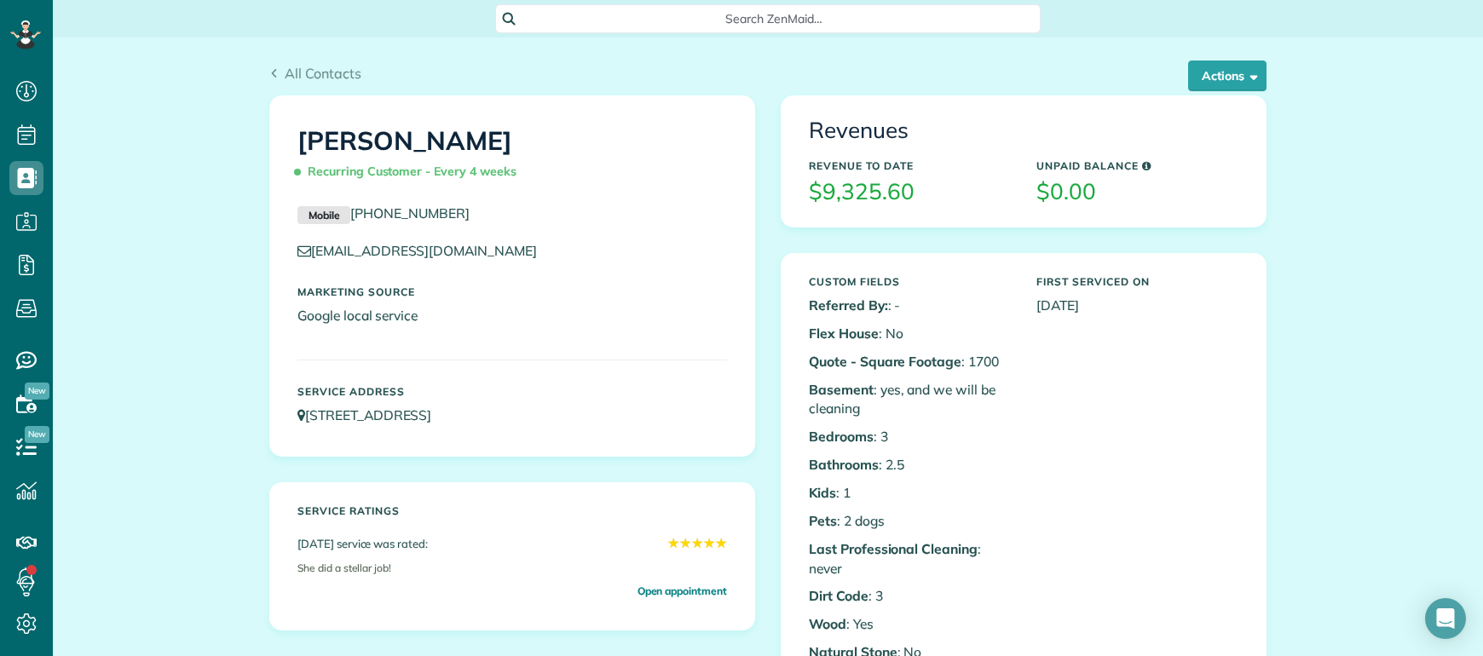
scroll to position [7, 7]
drag, startPoint x: 1112, startPoint y: 572, endPoint x: 1117, endPoint y: 559, distance: 13.8
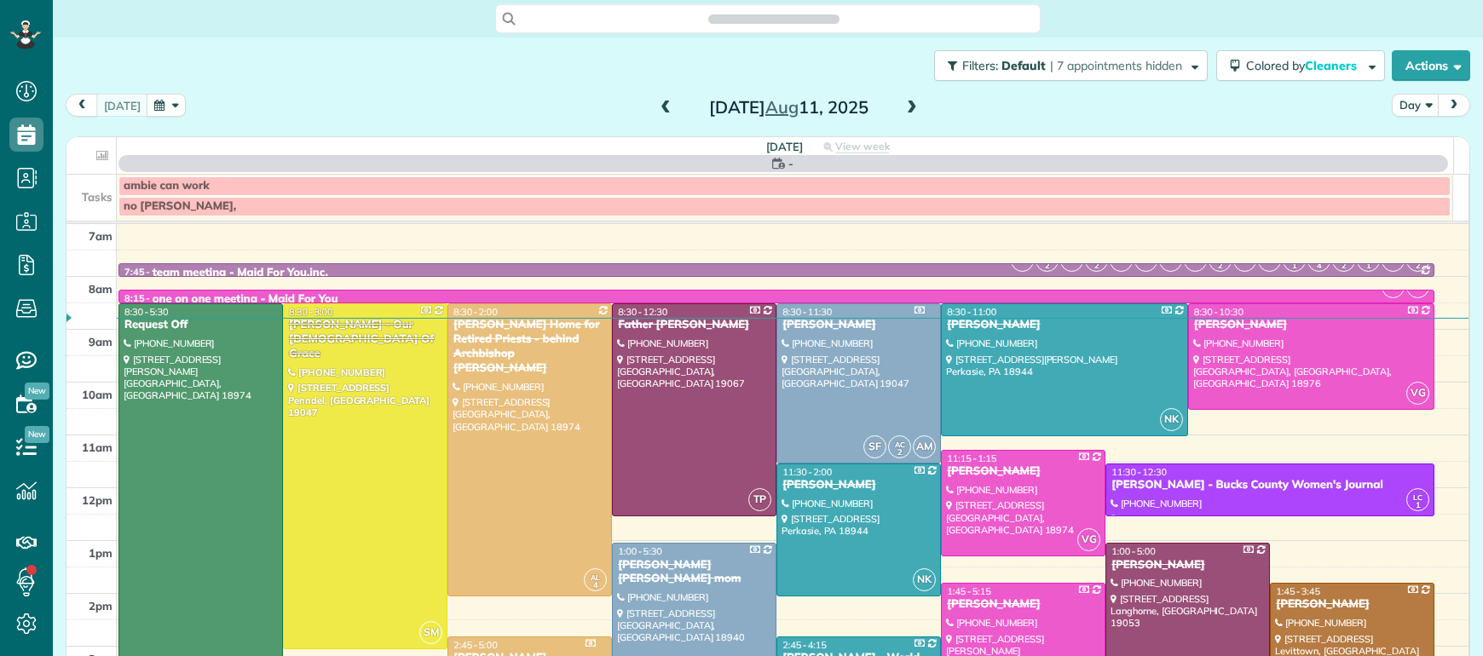
scroll to position [7, 7]
